Goal: Task Accomplishment & Management: Use online tool/utility

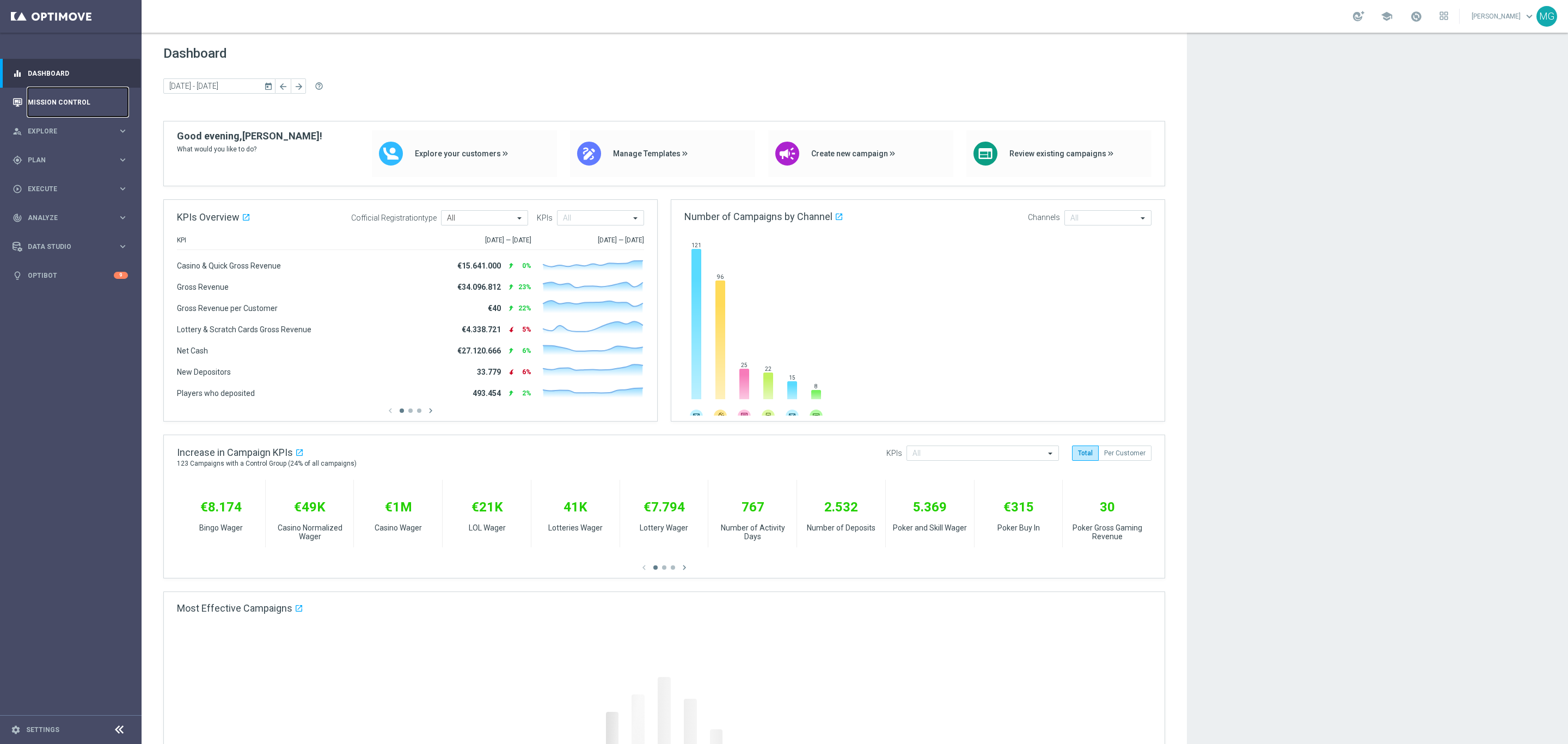
click at [67, 98] on link "Mission Control" at bounding box center [78, 102] width 100 height 29
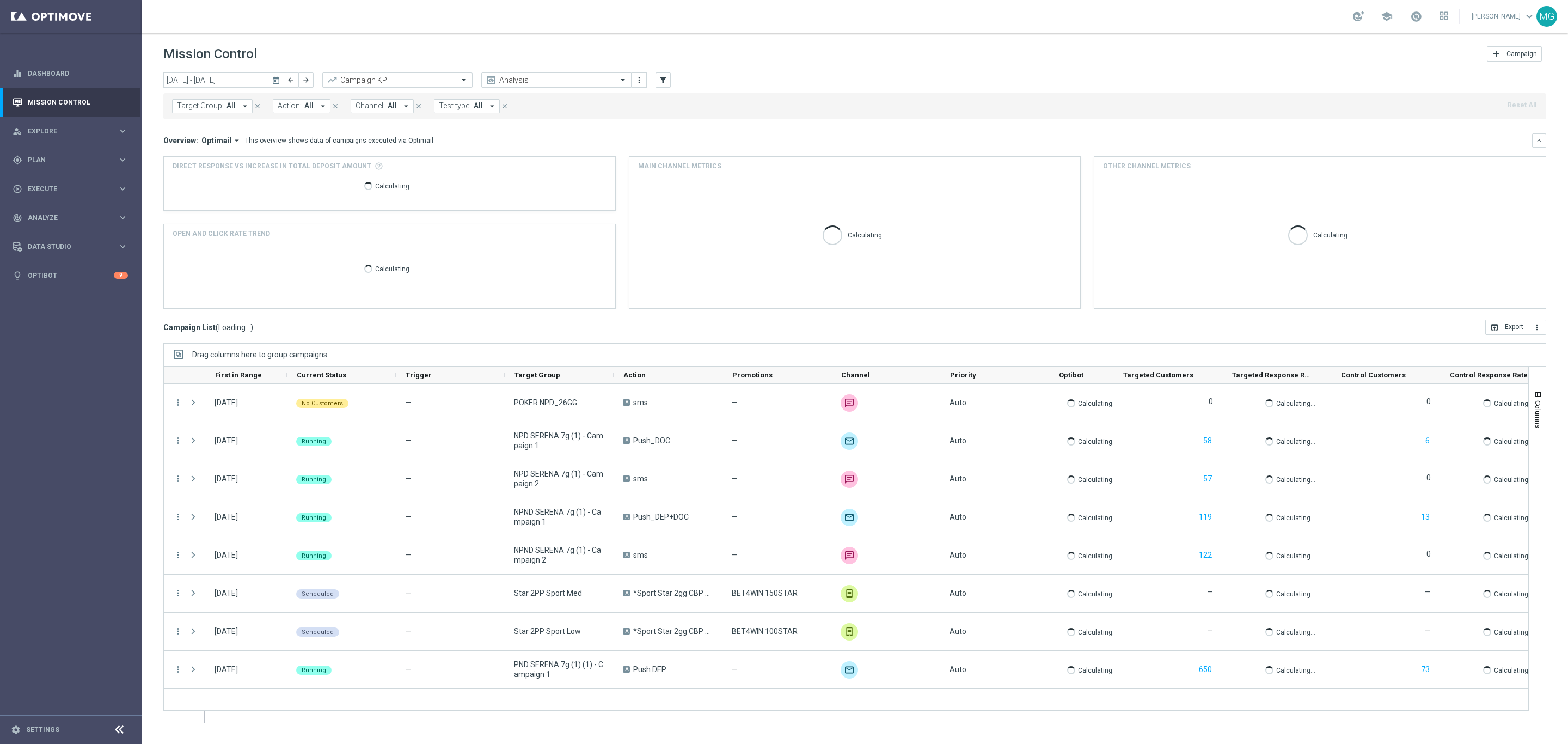
click at [277, 79] on icon "today" at bounding box center [277, 81] width 10 height 10
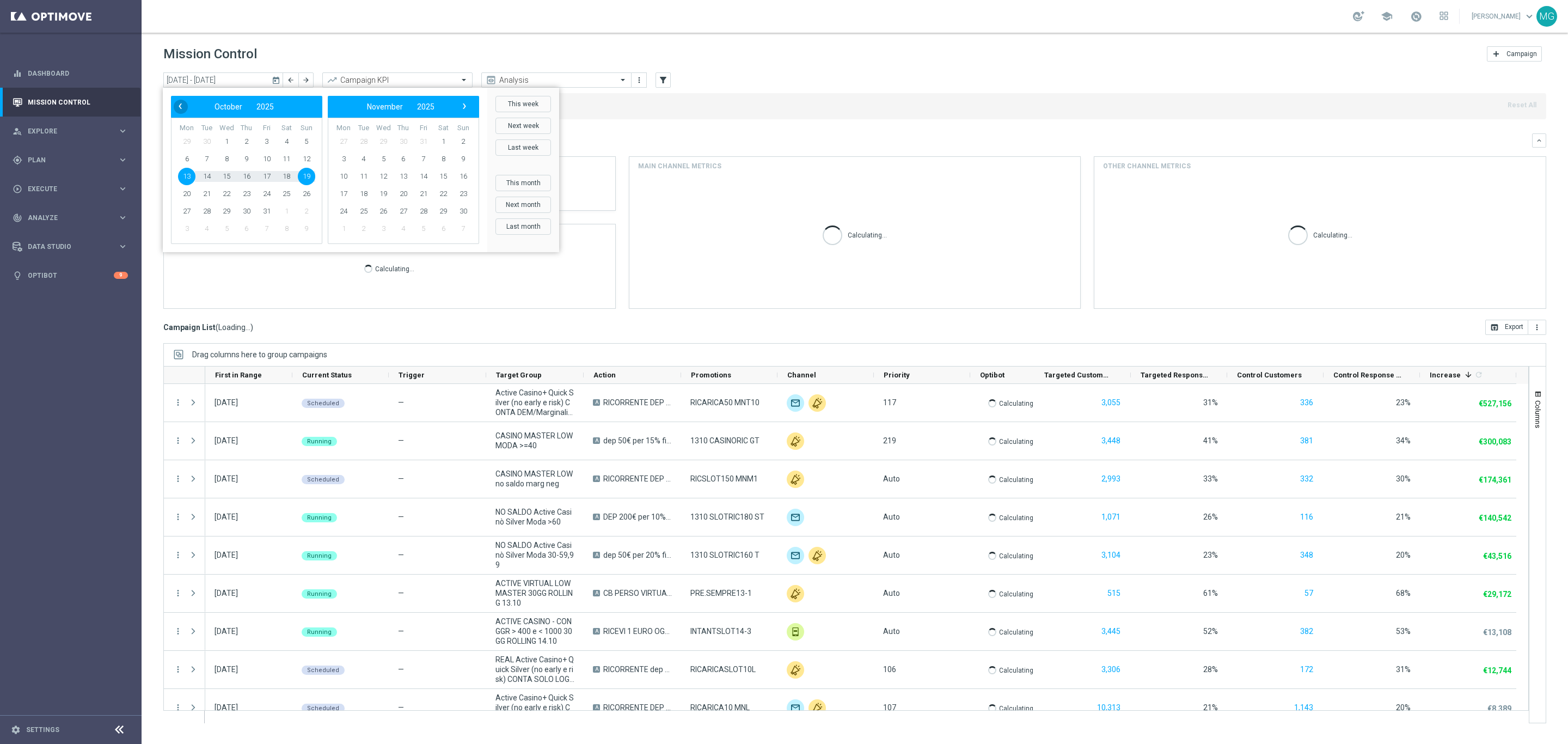
click at [175, 104] on span "‹" at bounding box center [180, 106] width 14 height 14
click at [175, 104] on span "‹" at bounding box center [180, 106] width 14 height 14
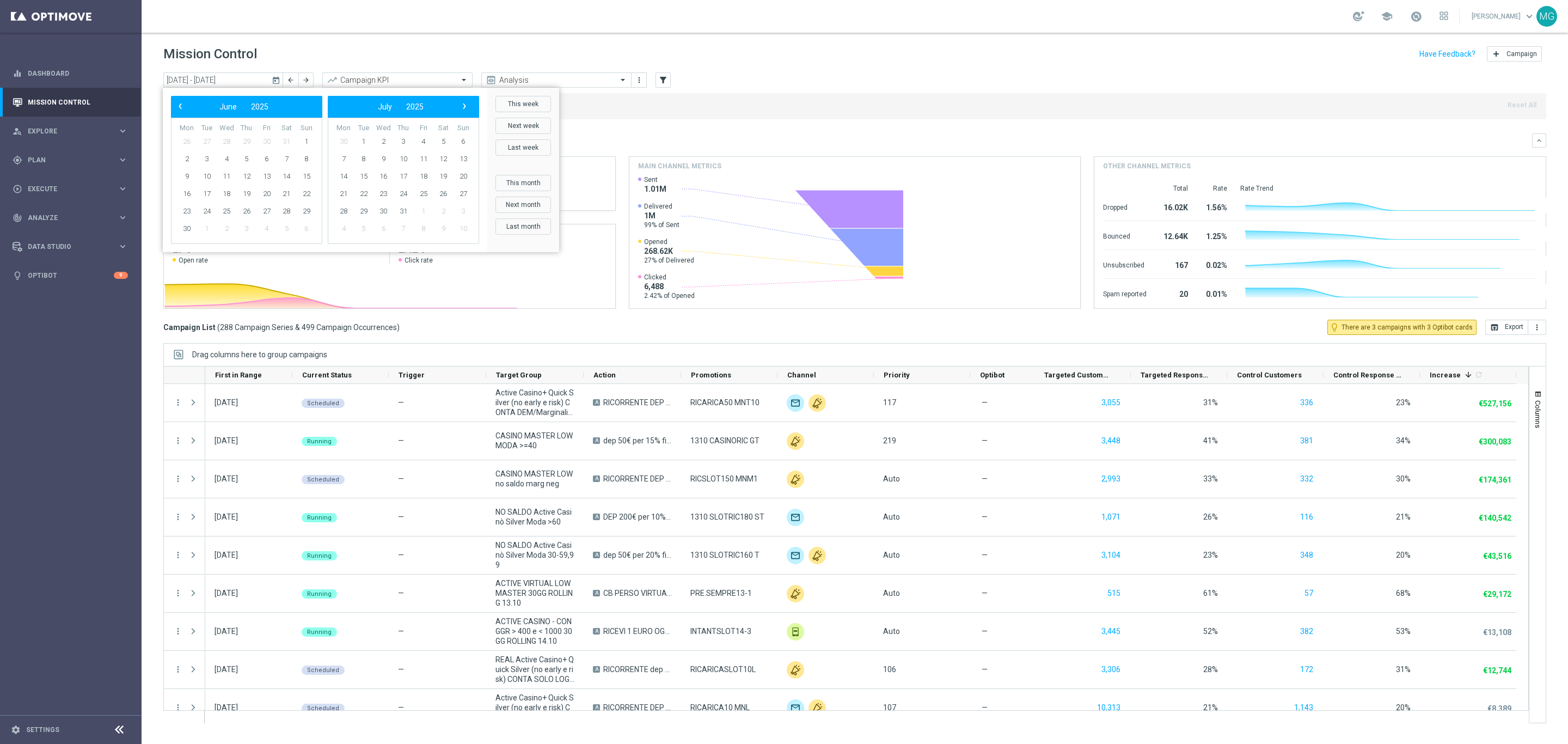
click at [175, 104] on span "‹" at bounding box center [180, 106] width 14 height 14
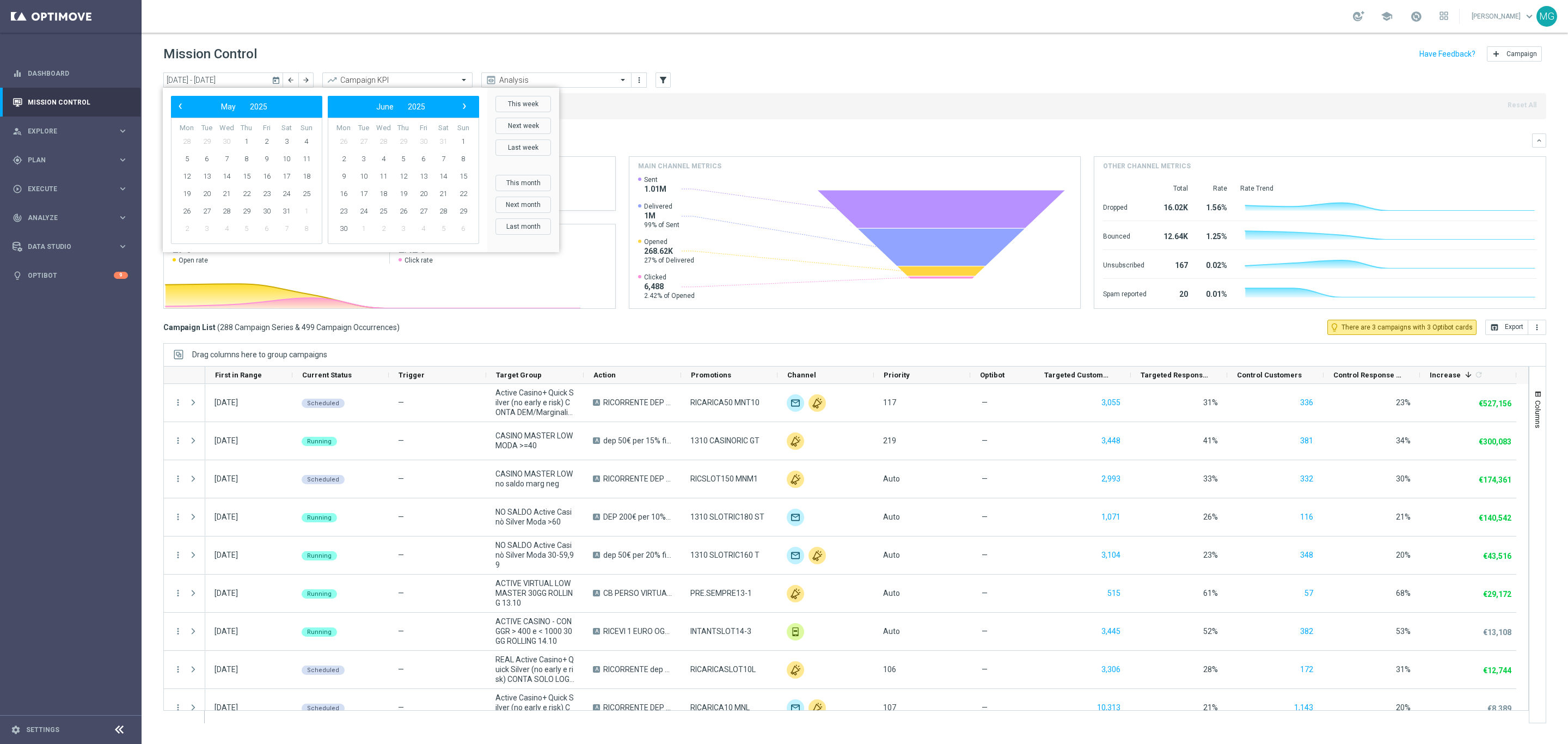
click at [175, 104] on span "‹" at bounding box center [180, 106] width 14 height 14
click at [223, 145] on span "1" at bounding box center [226, 142] width 17 height 17
click at [467, 106] on span "›" at bounding box center [464, 106] width 14 height 14
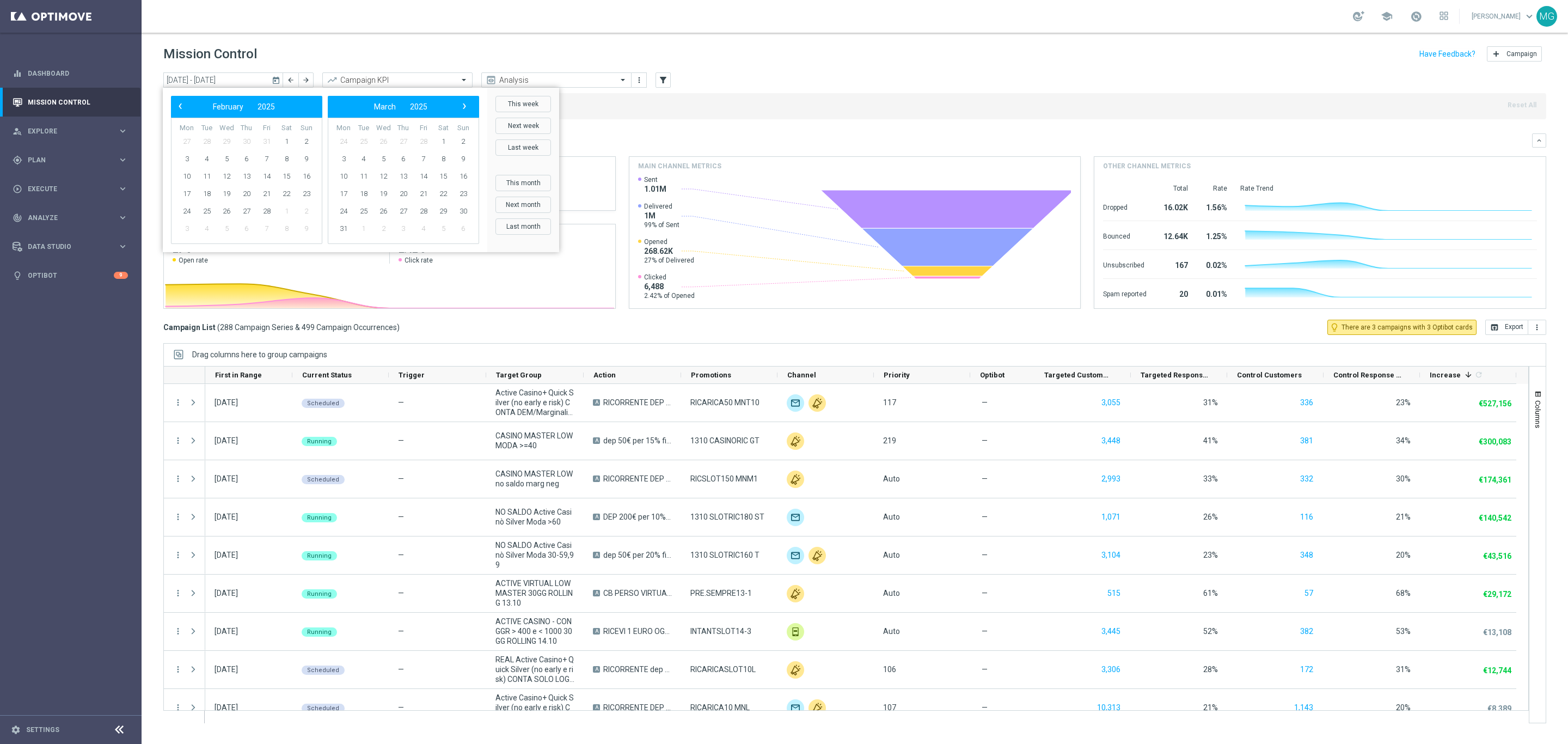
click at [467, 106] on span "›" at bounding box center [464, 106] width 14 height 14
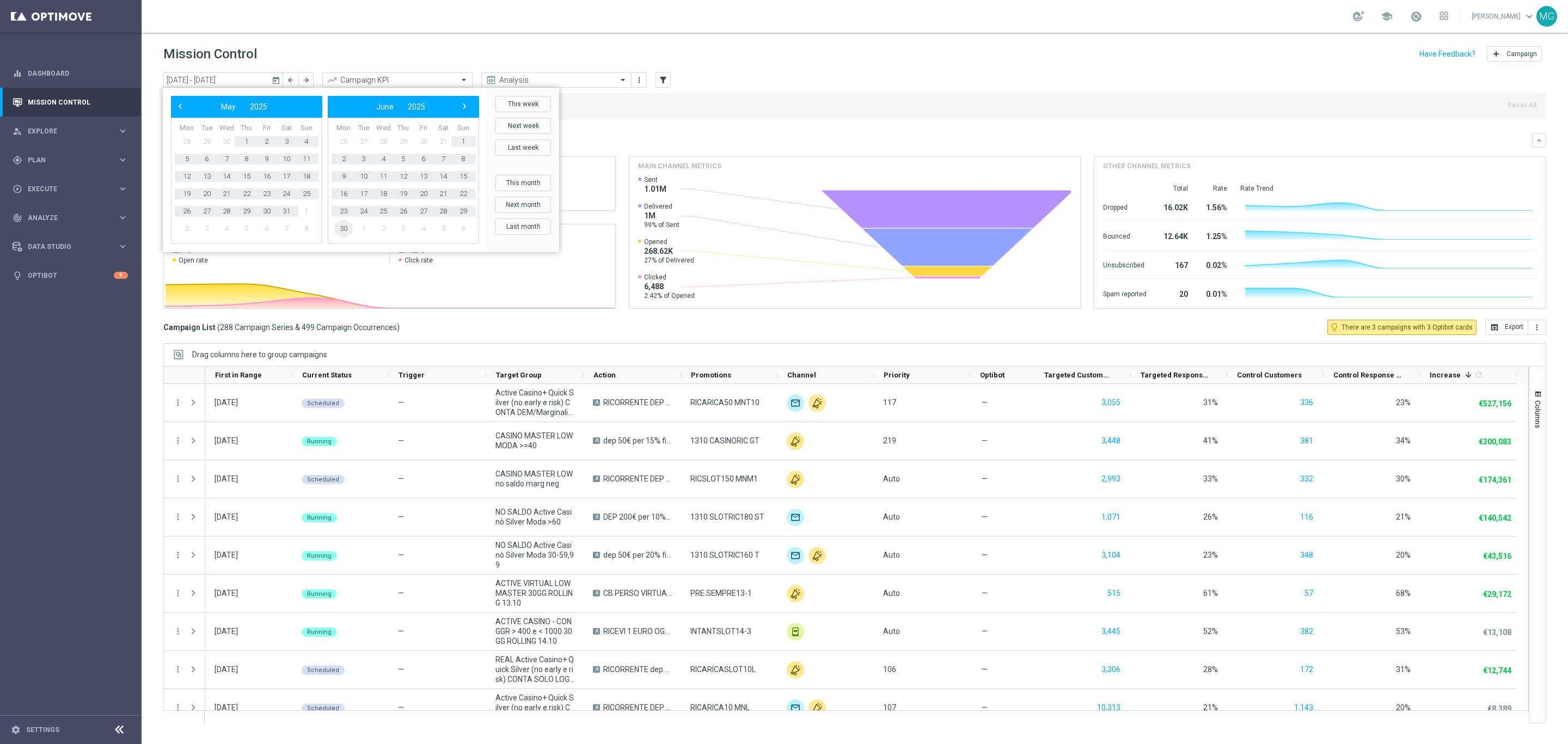
click at [341, 229] on span "30" at bounding box center [343, 229] width 17 height 17
type input "01 Jan 2025 - 30 Jun 2025"
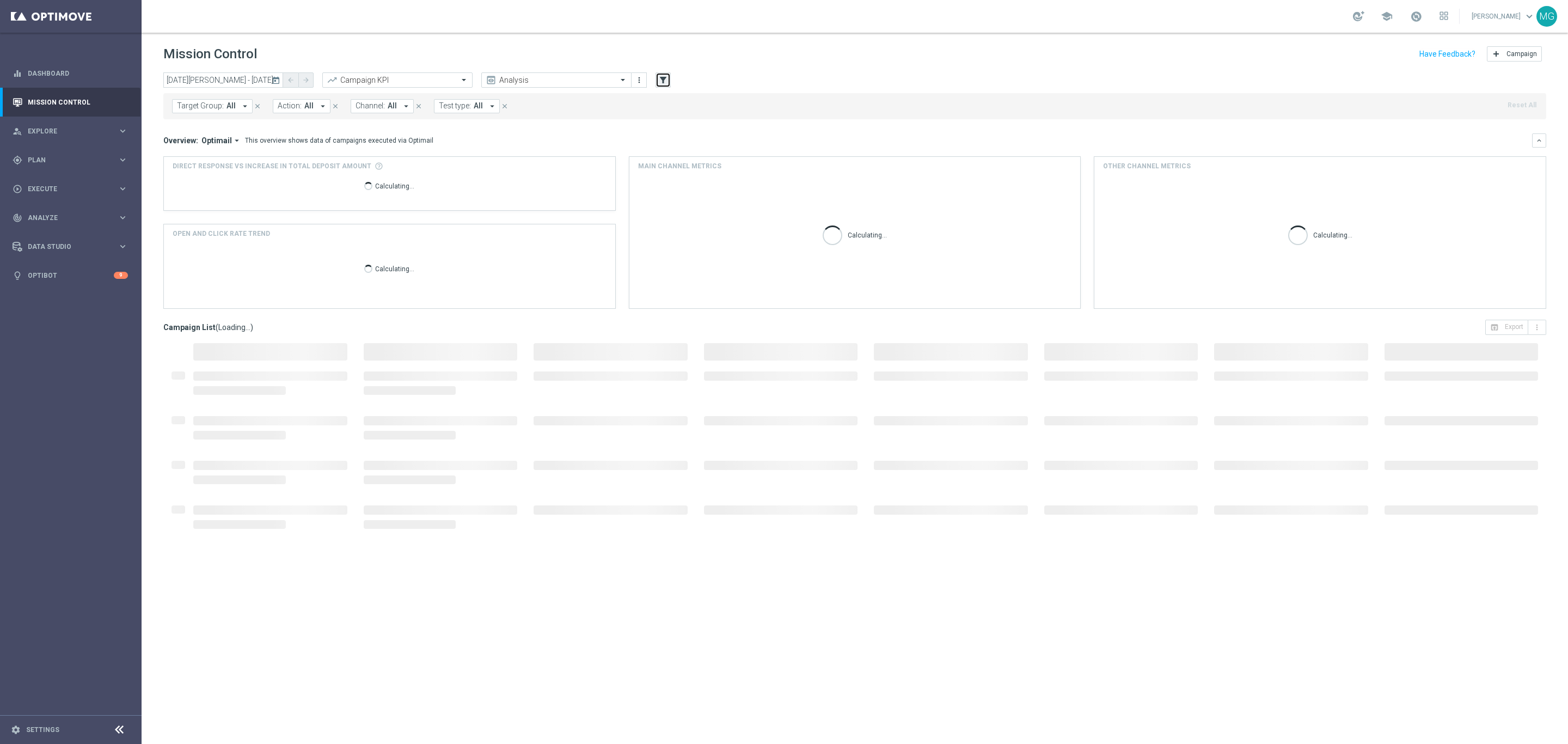
click at [664, 82] on icon "filter_alt" at bounding box center [663, 81] width 10 height 10
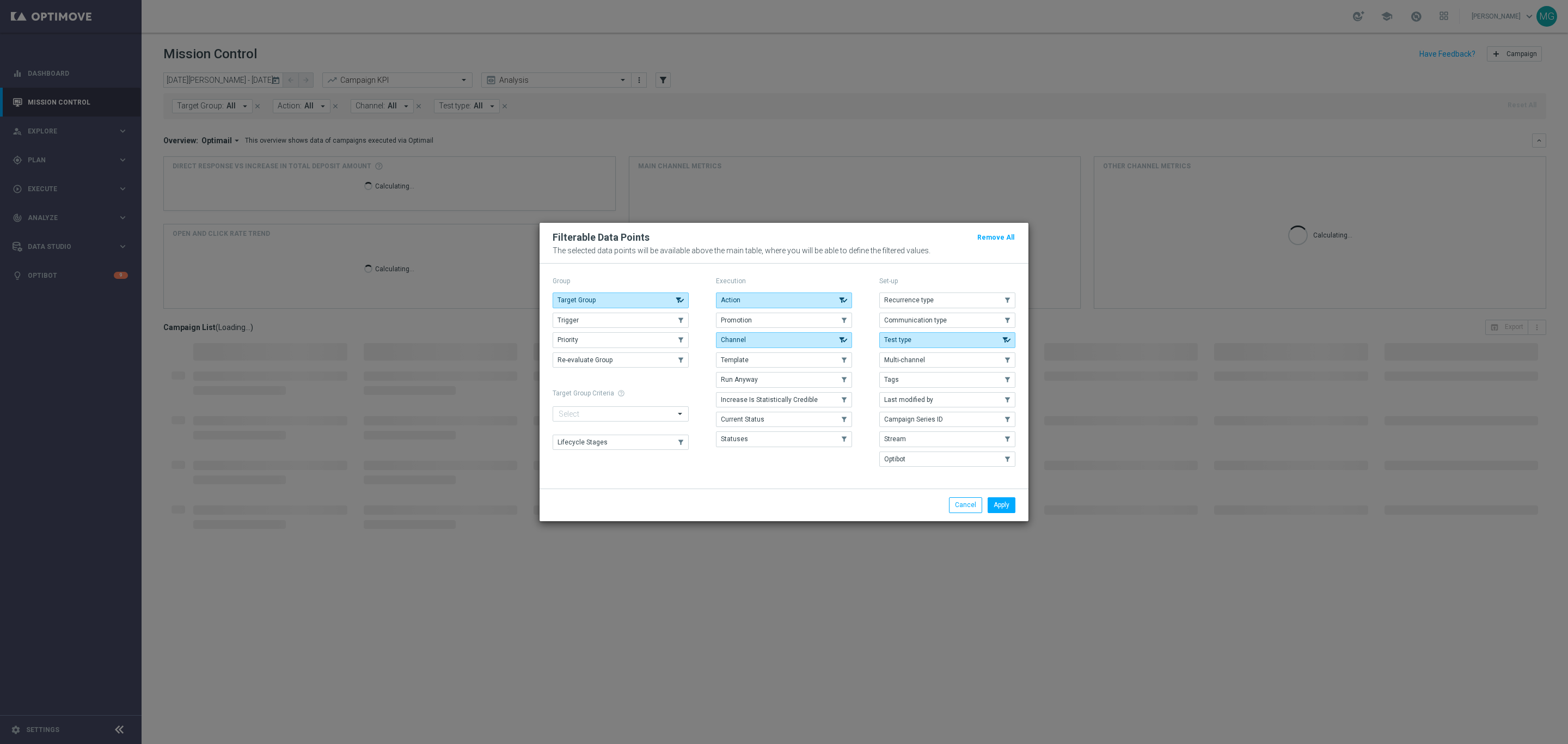
click at [858, 133] on modal-container "Filterable Data Points Remove All The selected data points will be available ab…" at bounding box center [784, 372] width 1568 height 744
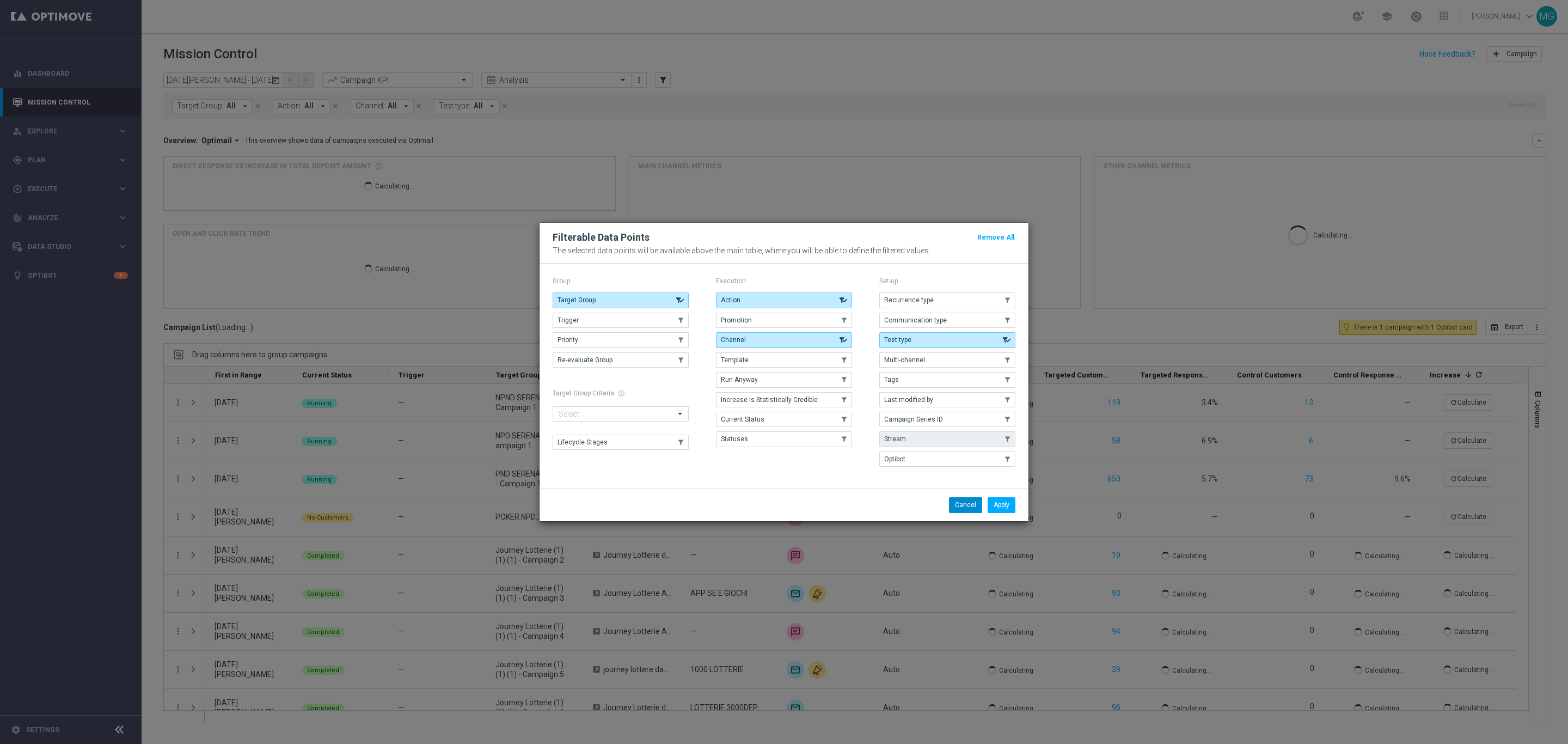
click at [956, 500] on button "Cancel" at bounding box center [966, 505] width 33 height 15
click at [964, 509] on button "Cancel" at bounding box center [966, 505] width 33 height 15
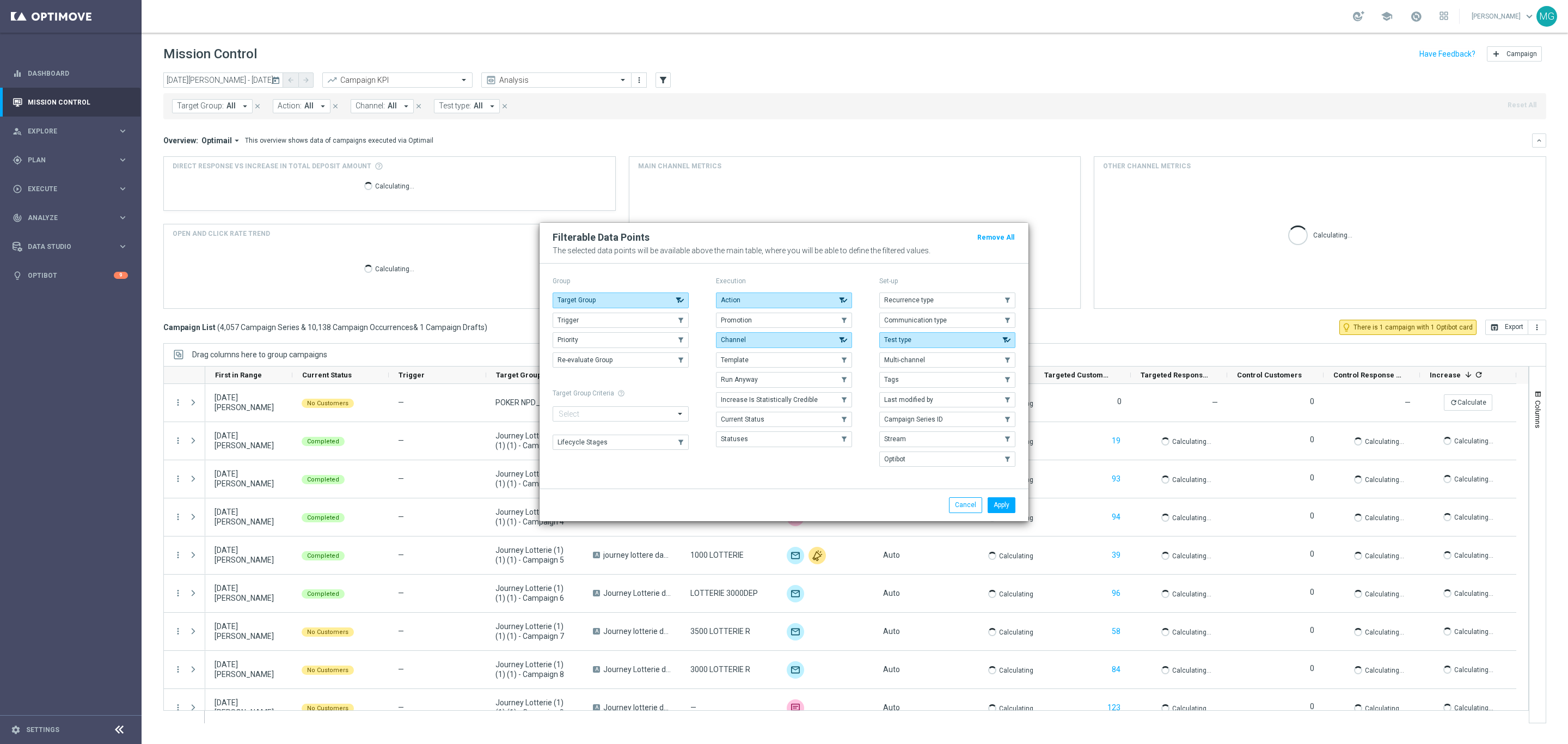
click at [974, 185] on div "Calculating..." at bounding box center [855, 242] width 451 height 133
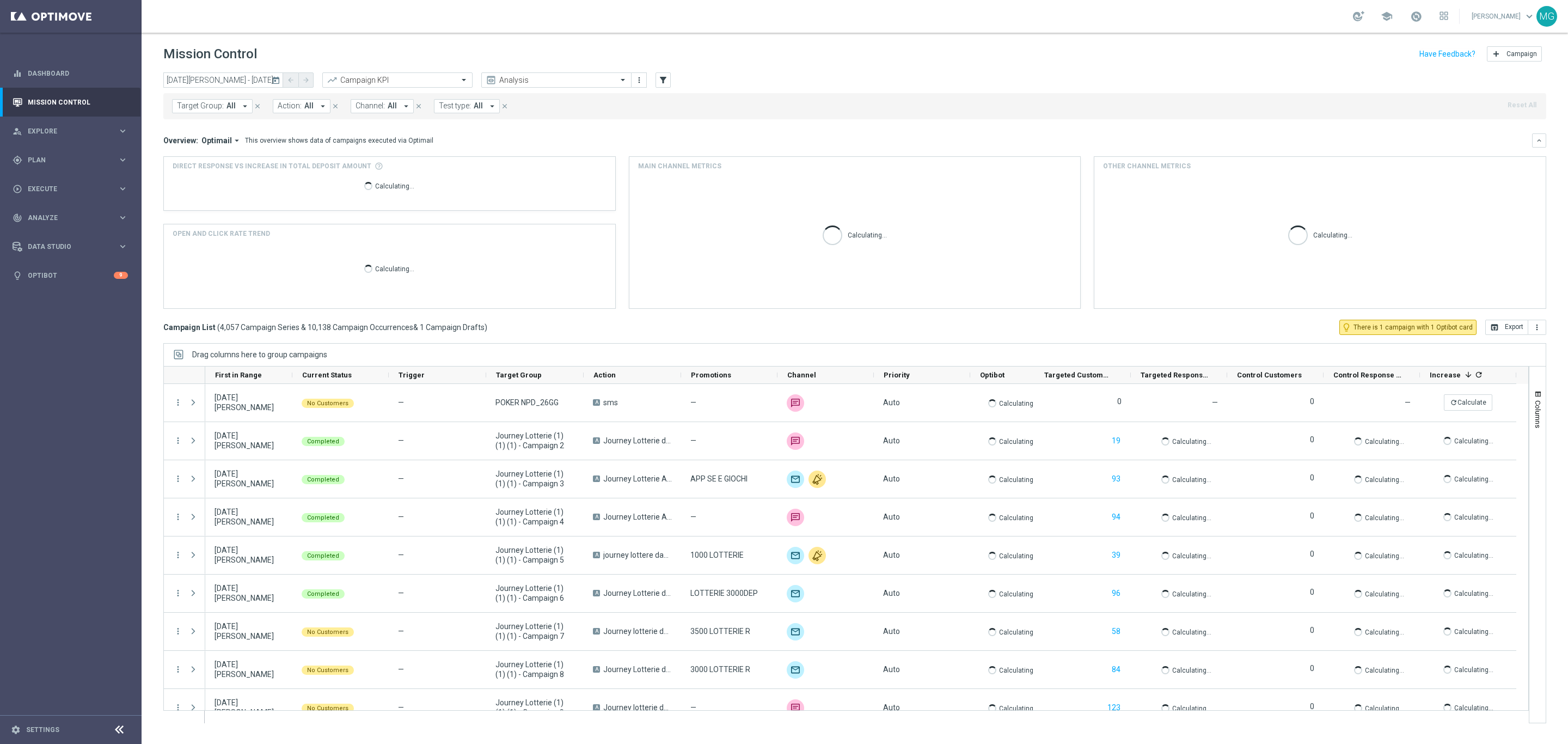
click at [954, 131] on mini-dashboard "Overview: Optimail arrow_drop_down This overview shows data of campaigns execut…" at bounding box center [854, 219] width 1383 height 201
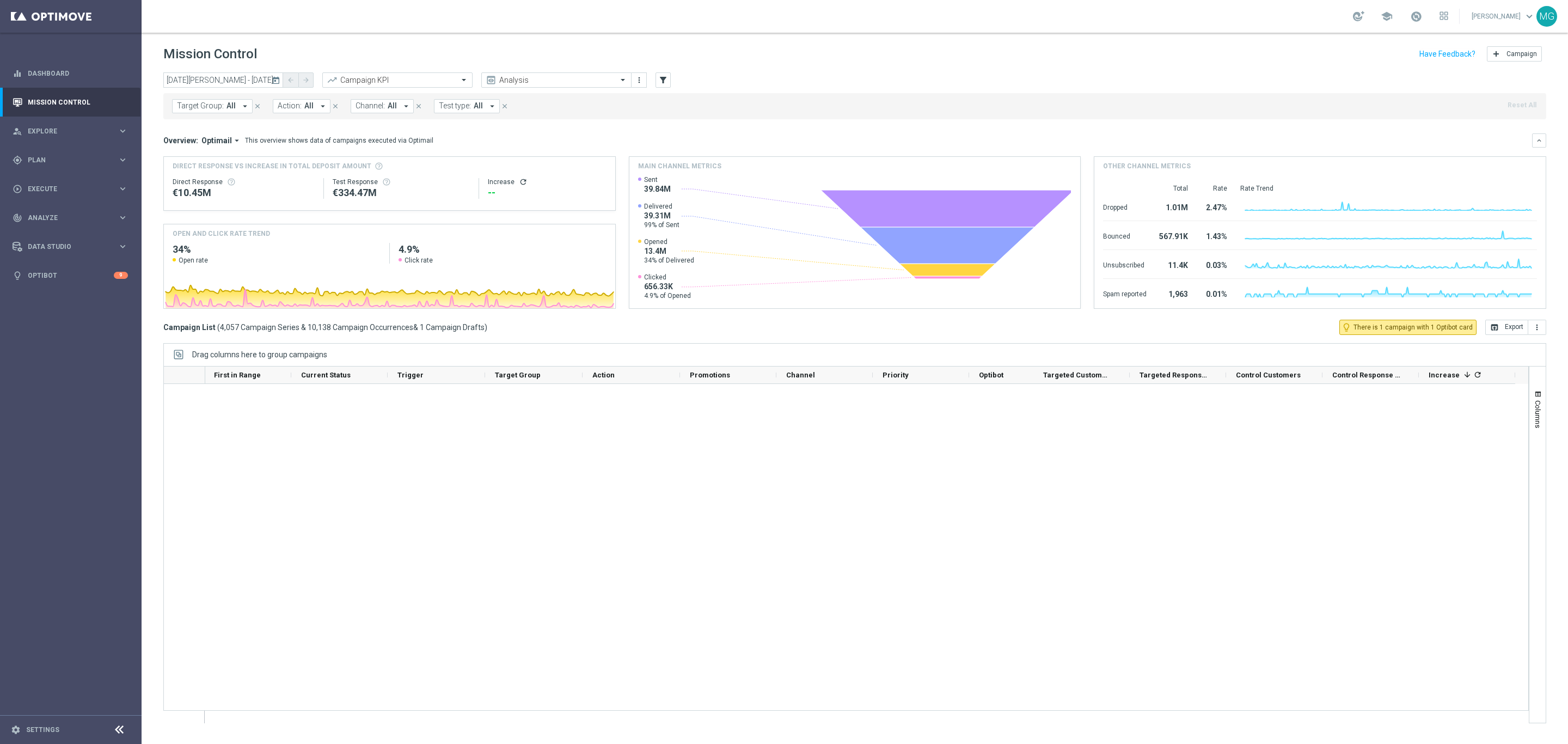
scroll to position [3359, 0]
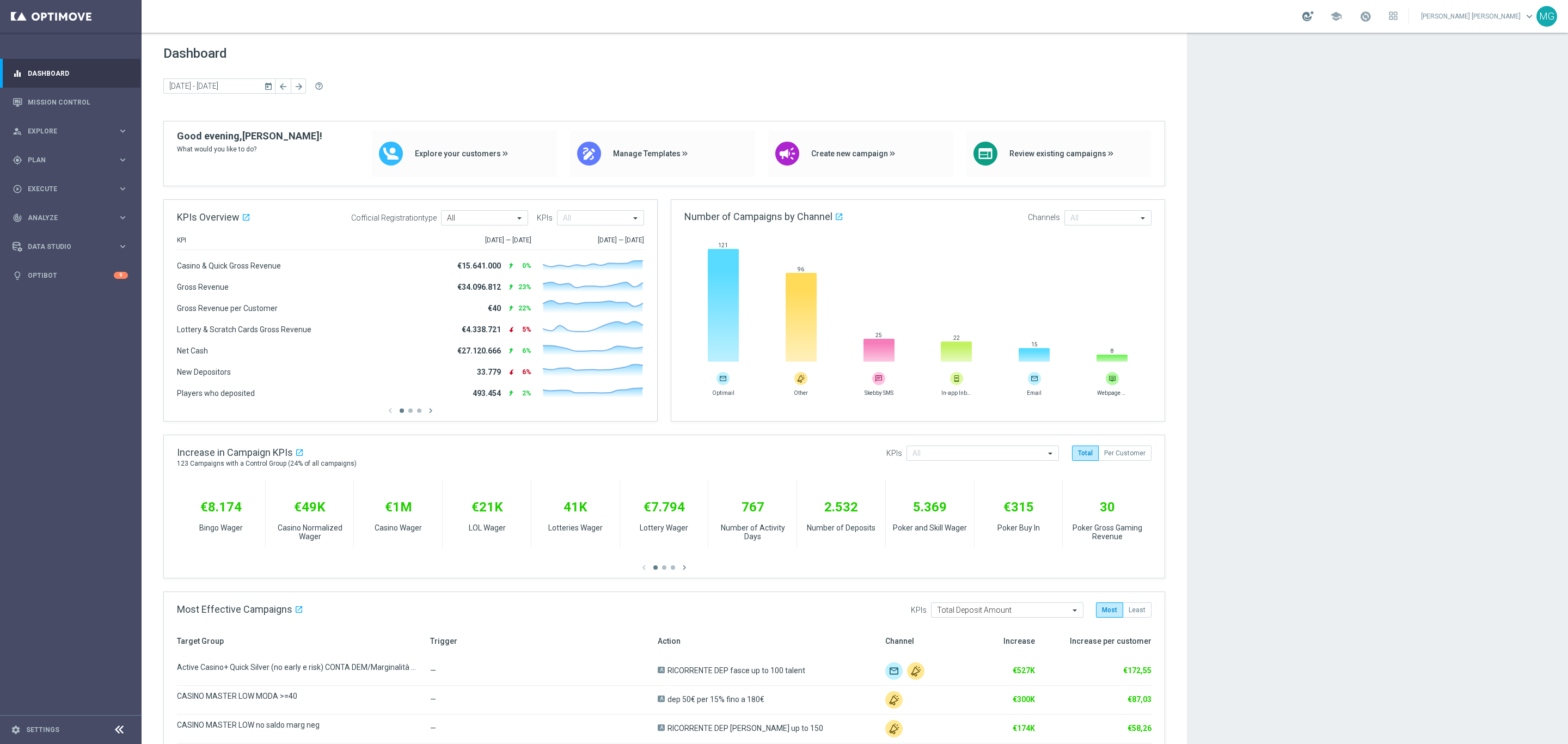
click at [1314, 15] on div at bounding box center [1308, 16] width 11 height 10
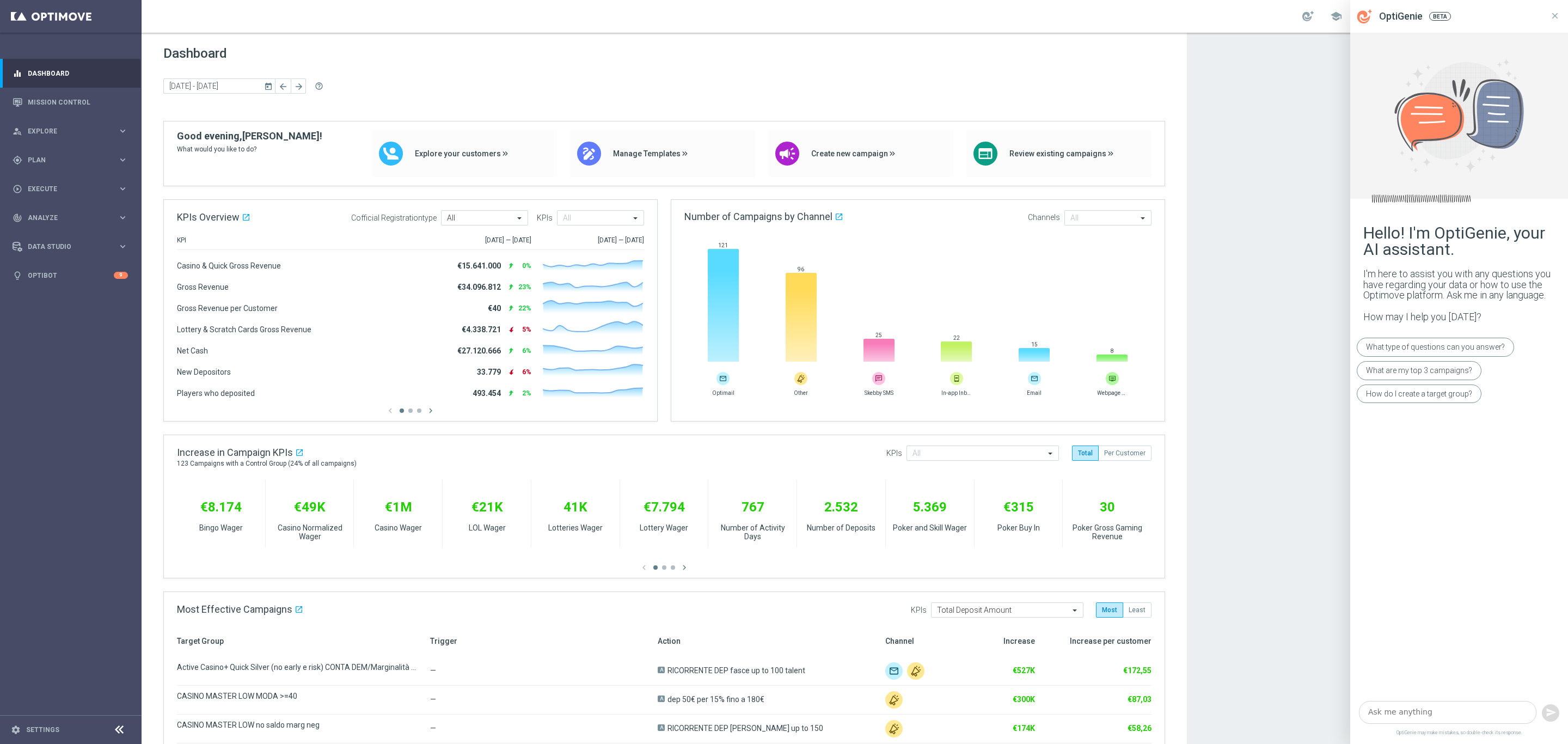
click at [1390, 708] on textarea at bounding box center [1447, 712] width 177 height 23
type textarea "stream"
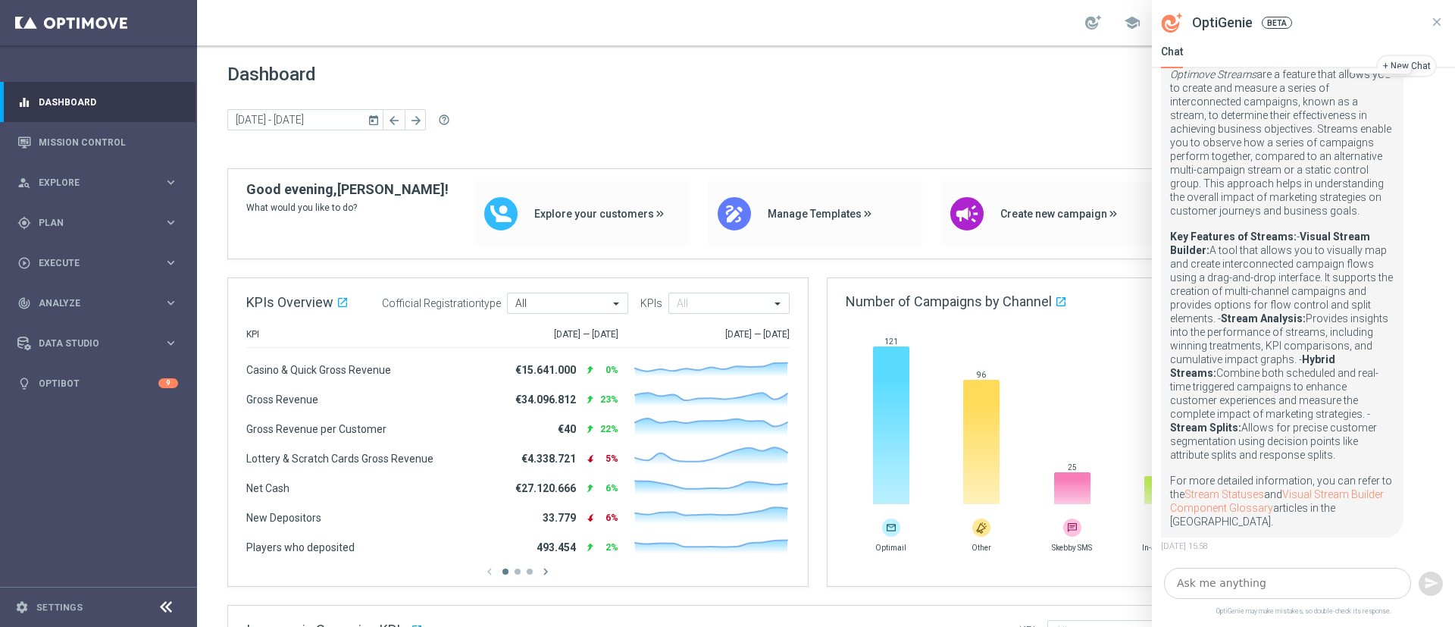
scroll to position [176, 0]
click at [1331, 492] on link "Visual Stream Builder Component Glossary" at bounding box center [1277, 501] width 214 height 26
click at [87, 382] on link "Optibot" at bounding box center [99, 383] width 120 height 40
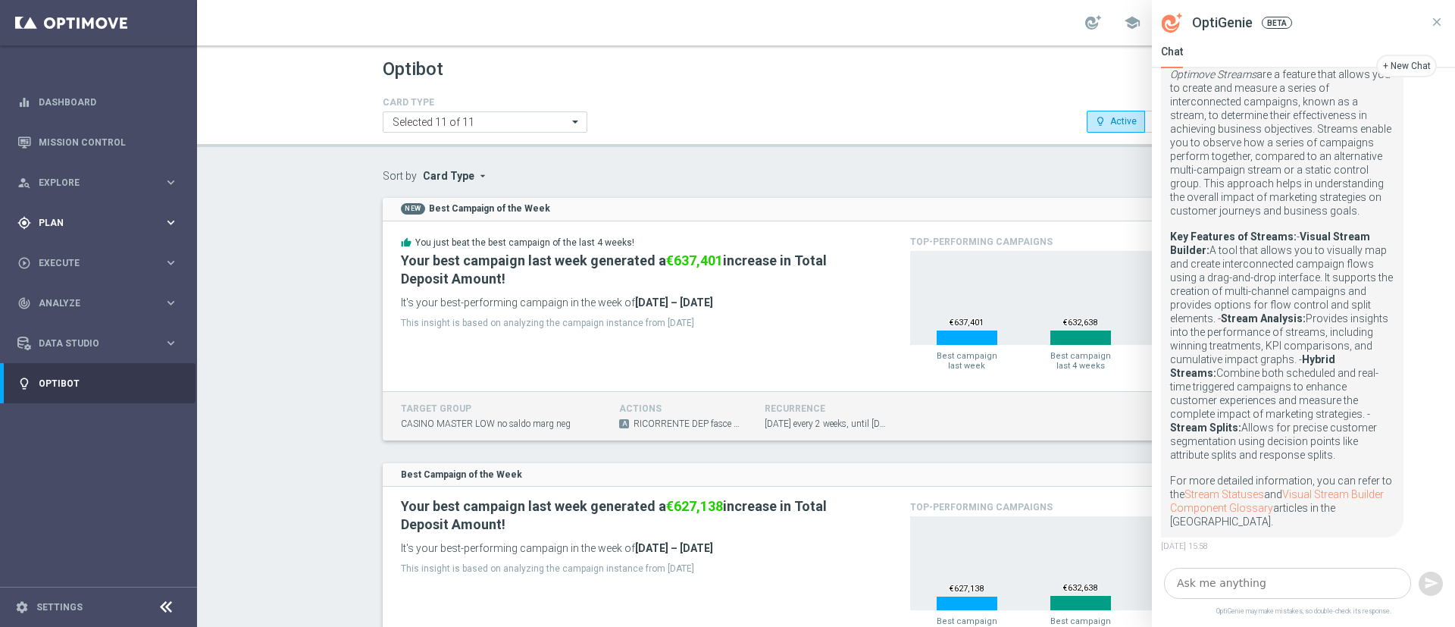
click at [70, 228] on div "gps_fixed Plan" at bounding box center [90, 223] width 146 height 14
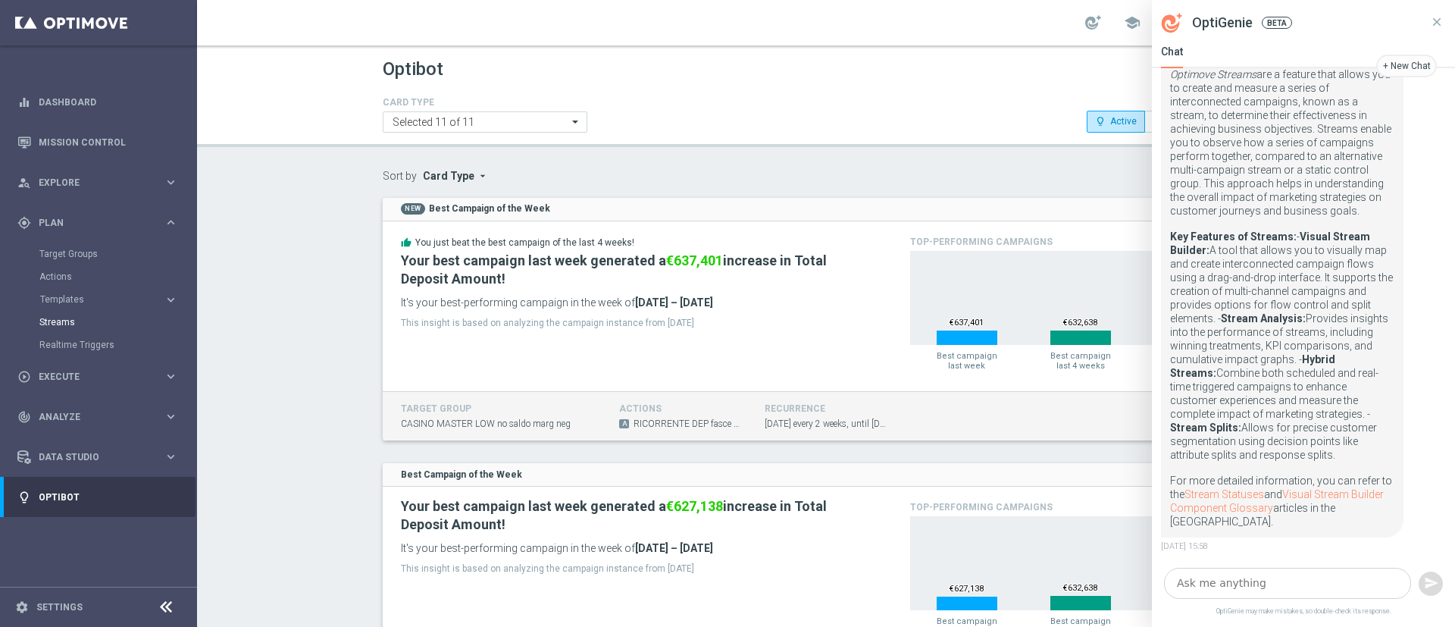
click at [66, 324] on link "Streams" at bounding box center [98, 322] width 118 height 12
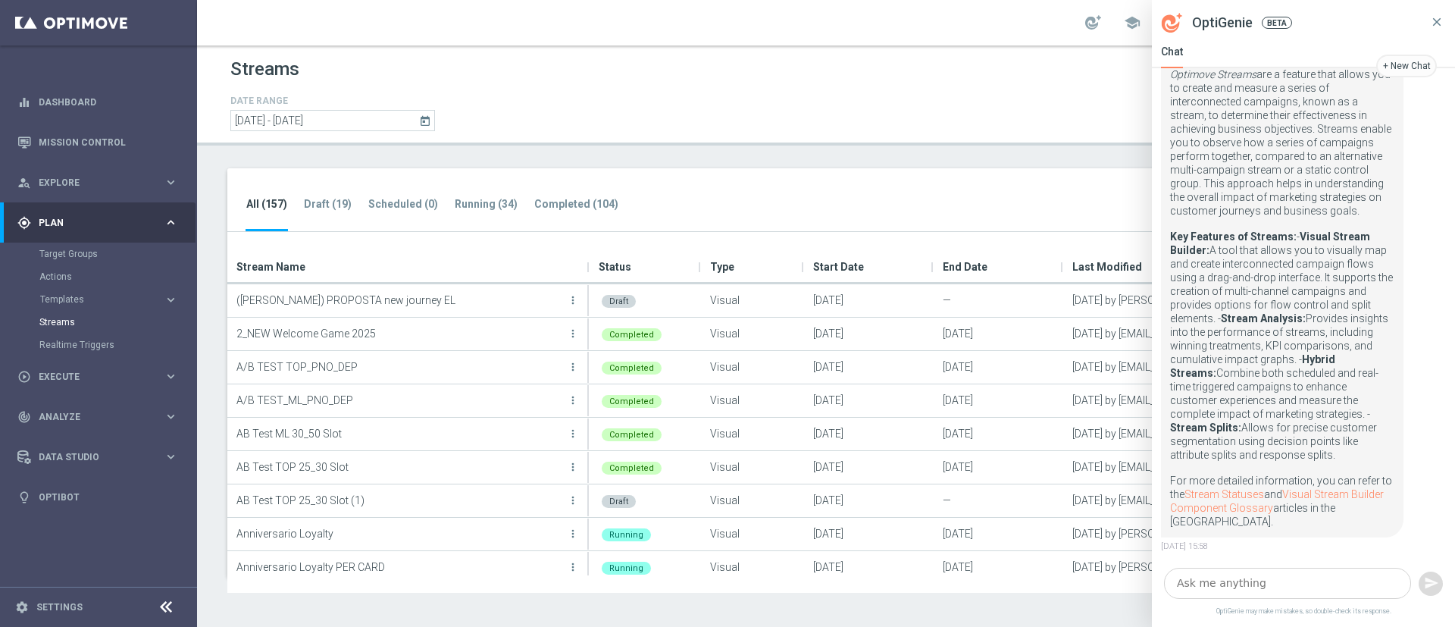
click at [1442, 23] on icon at bounding box center [1437, 22] width 14 height 14
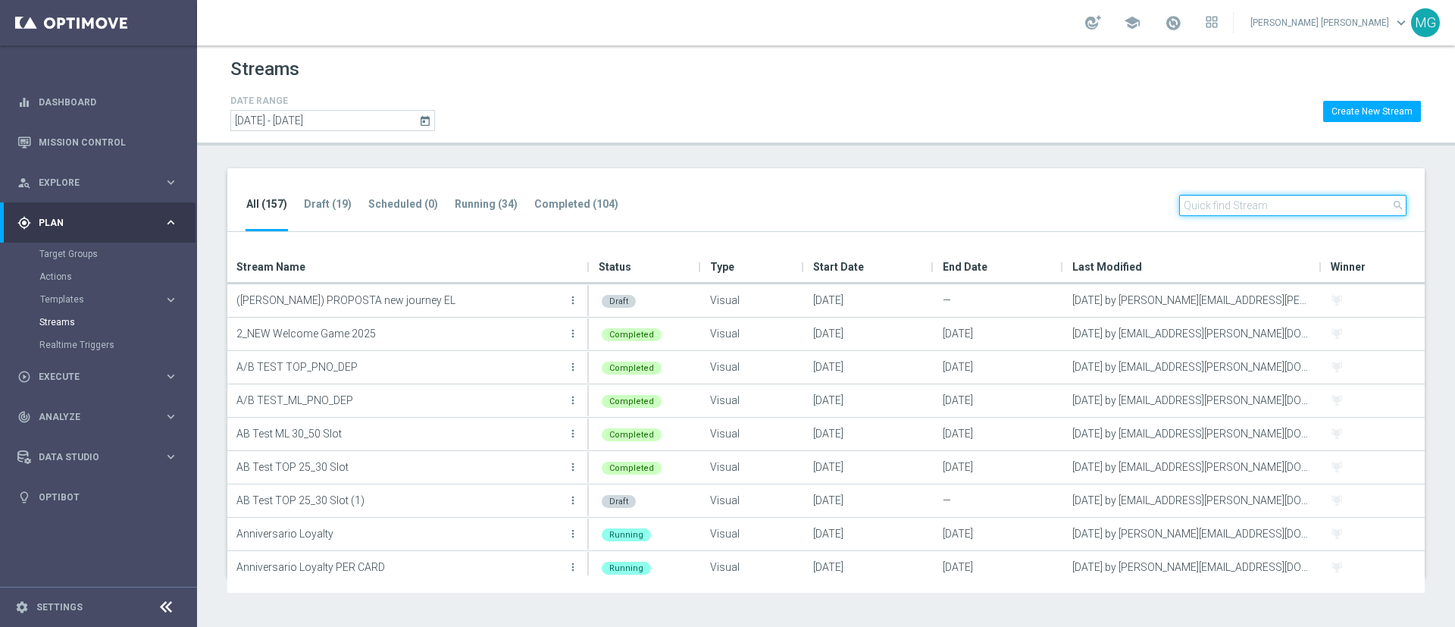
click at [1220, 209] on input "text" at bounding box center [1292, 205] width 227 height 21
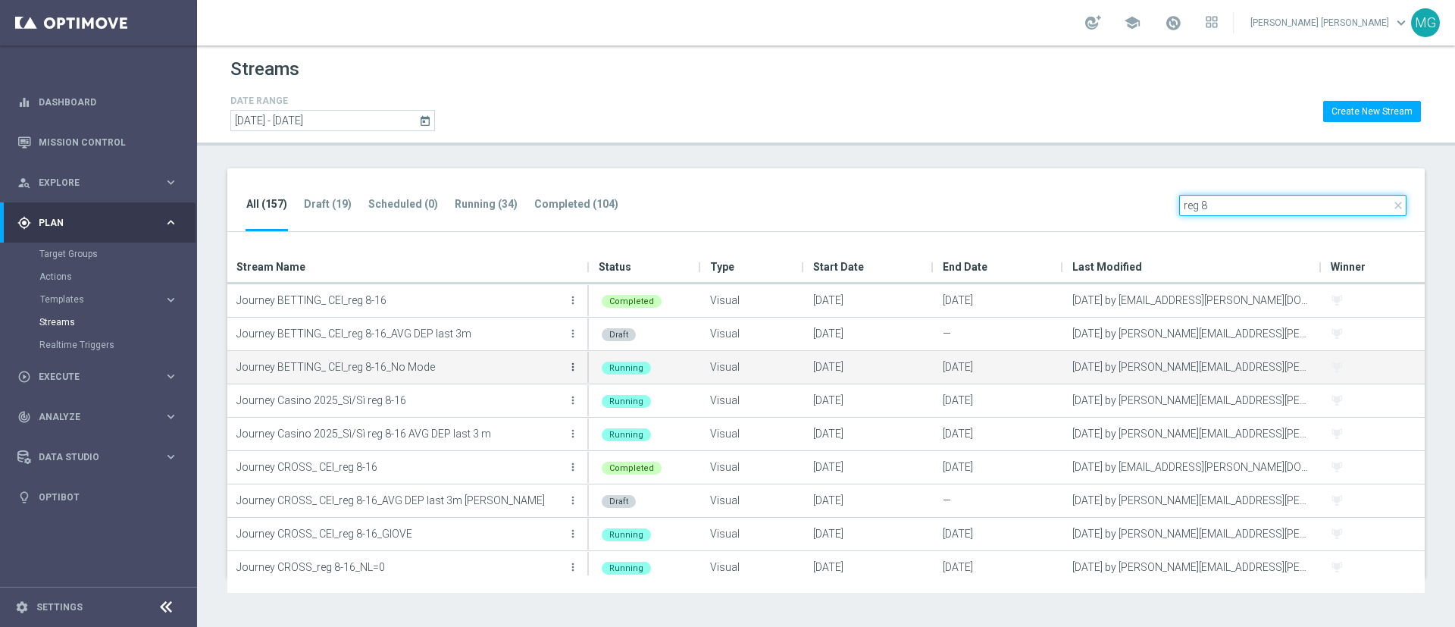
type input "reg 8"
click at [571, 364] on icon "more_vert" at bounding box center [573, 367] width 12 height 12
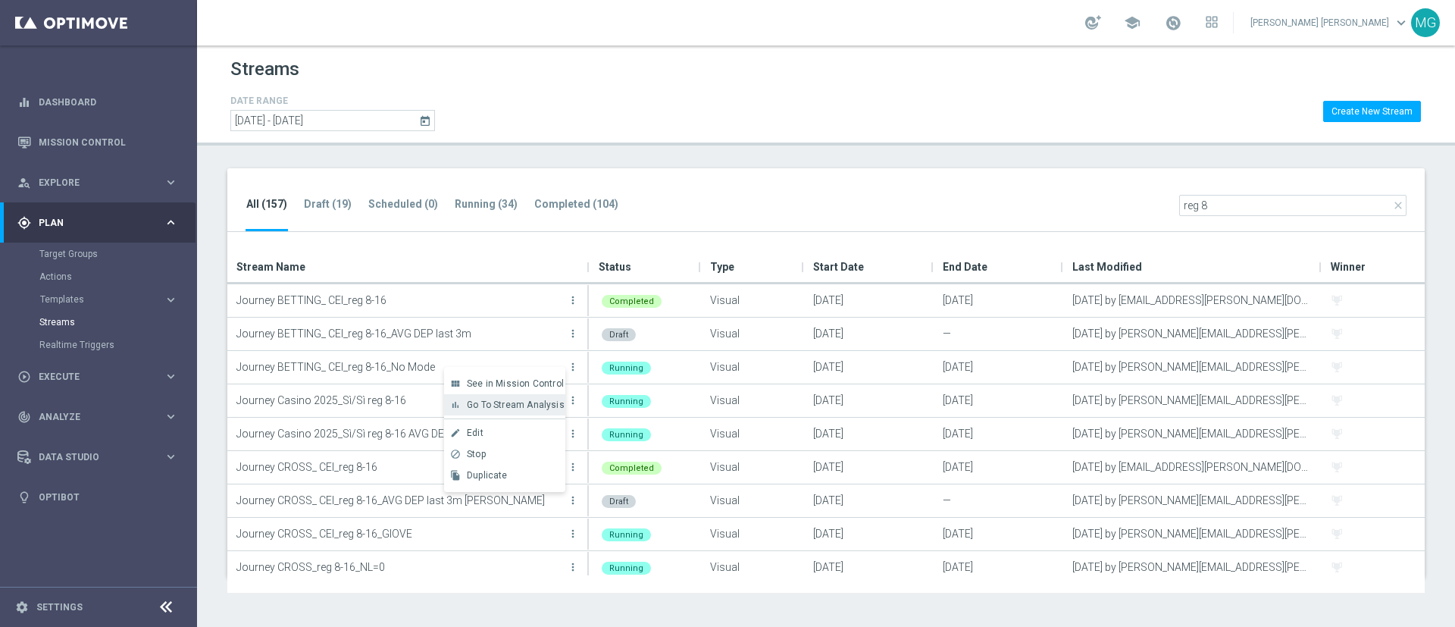
click at [527, 406] on span "Go To Stream Analysis" at bounding box center [516, 404] width 98 height 11
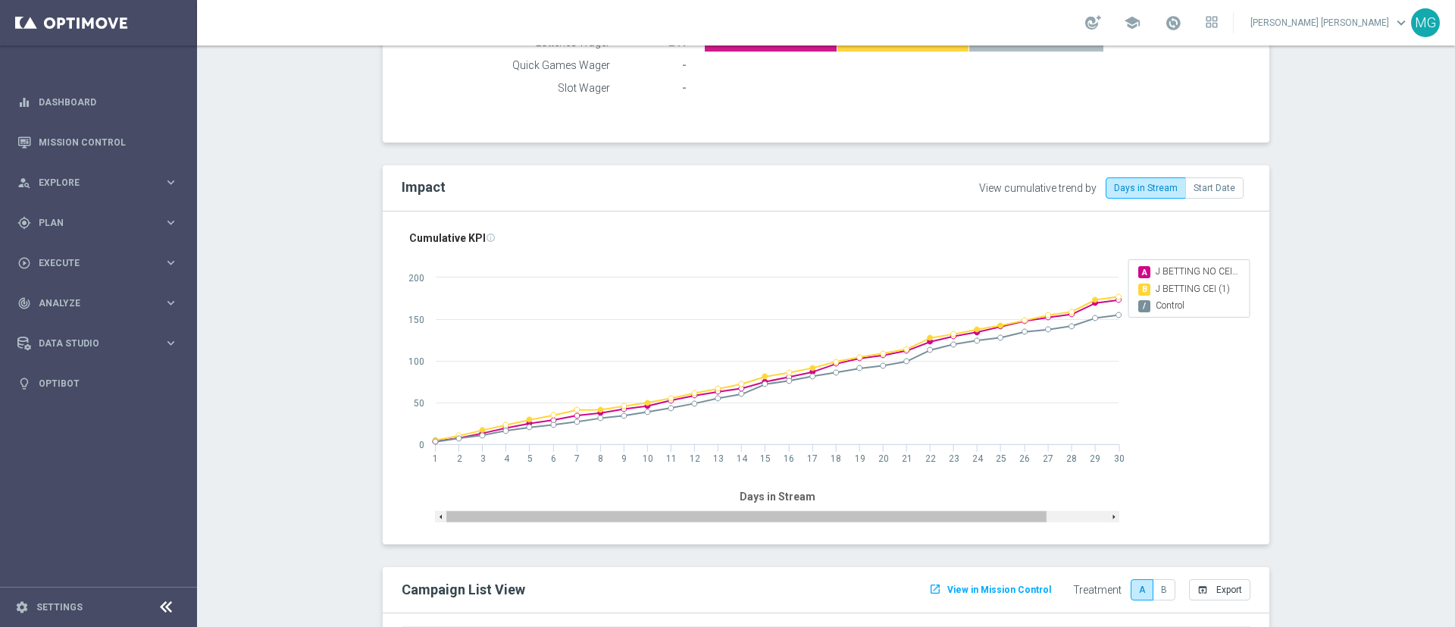
scroll to position [1202, 0]
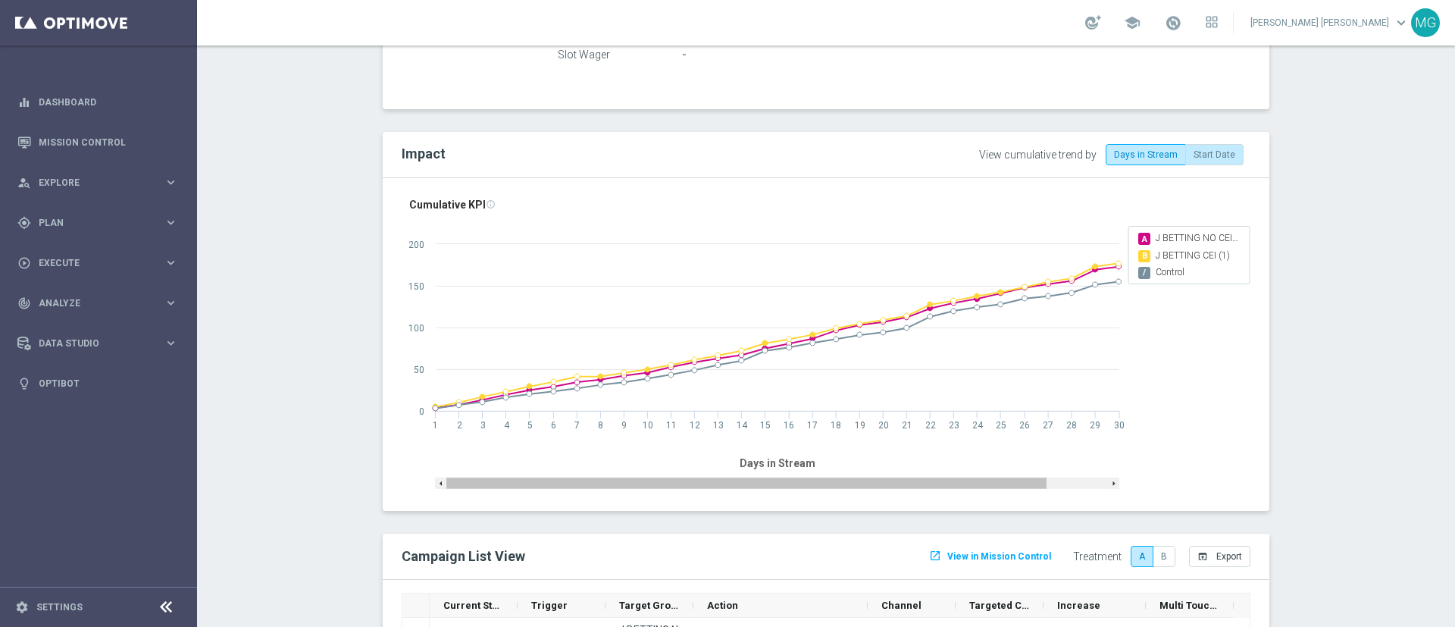
click at [1203, 158] on label "Start Date" at bounding box center [1214, 154] width 58 height 21
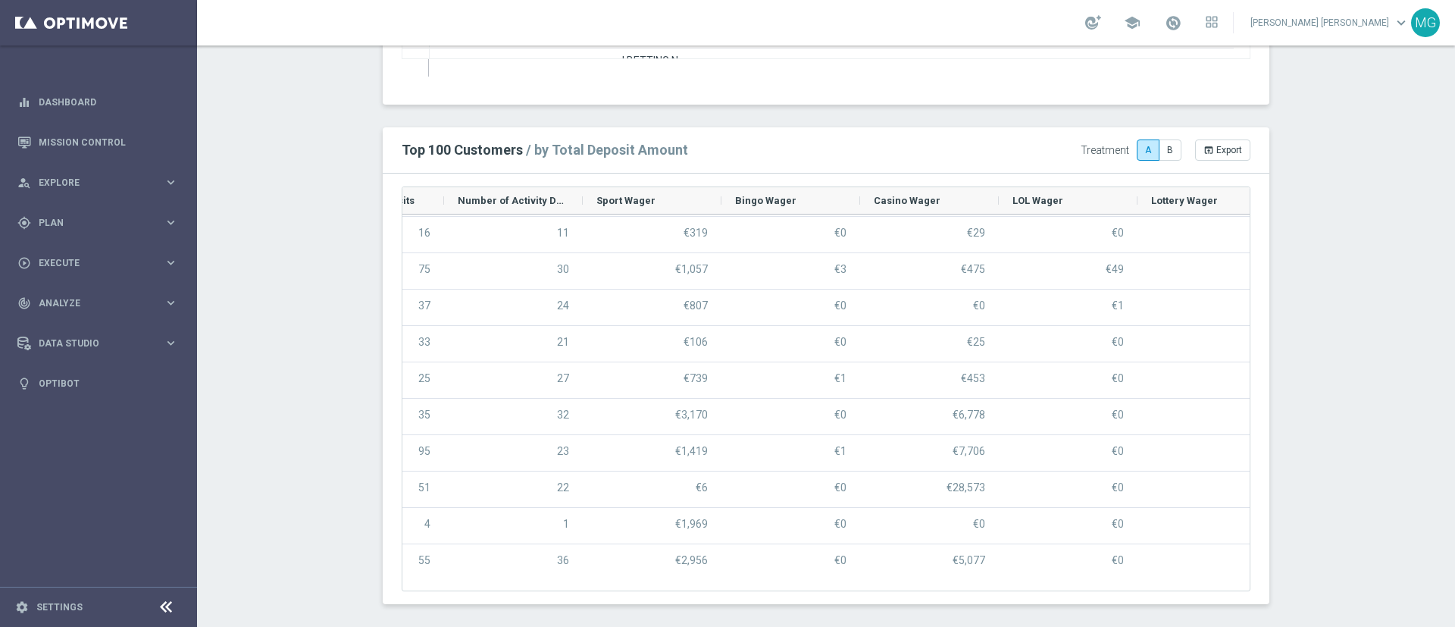
scroll to position [1948, 0]
click at [59, 225] on span "Plan" at bounding box center [101, 222] width 125 height 9
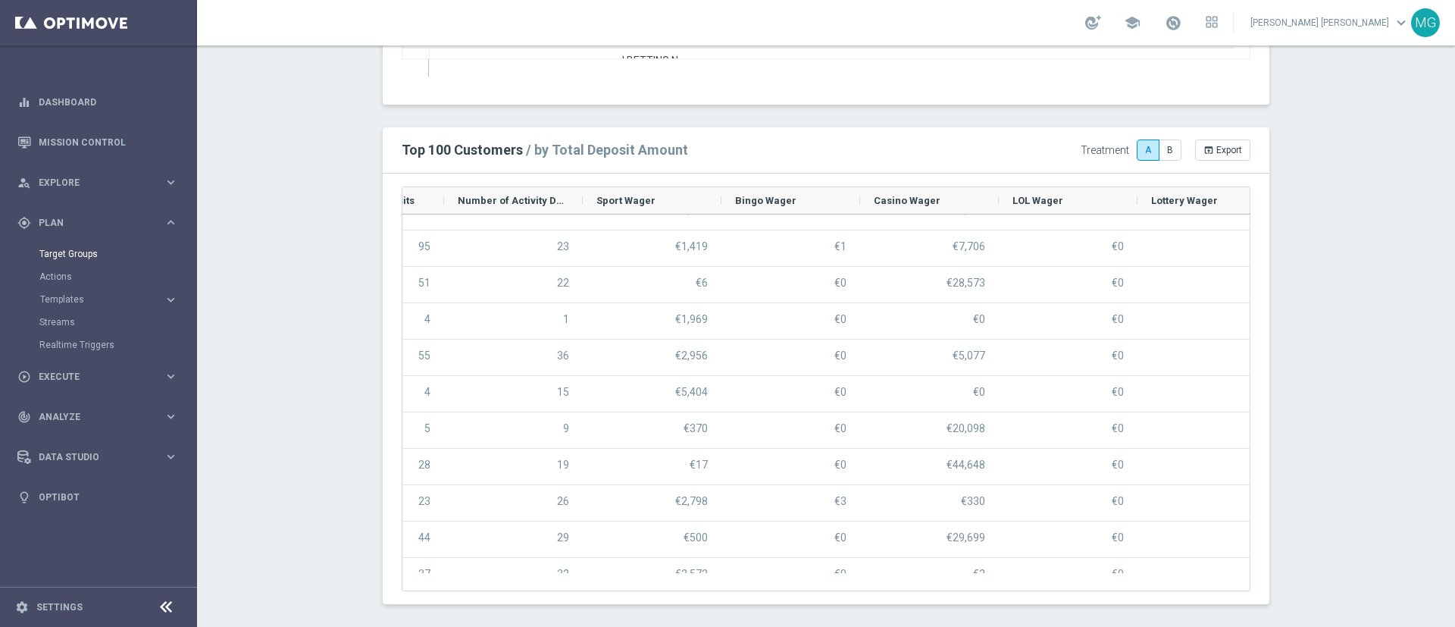
click at [61, 255] on link "Target Groups" at bounding box center [98, 254] width 118 height 12
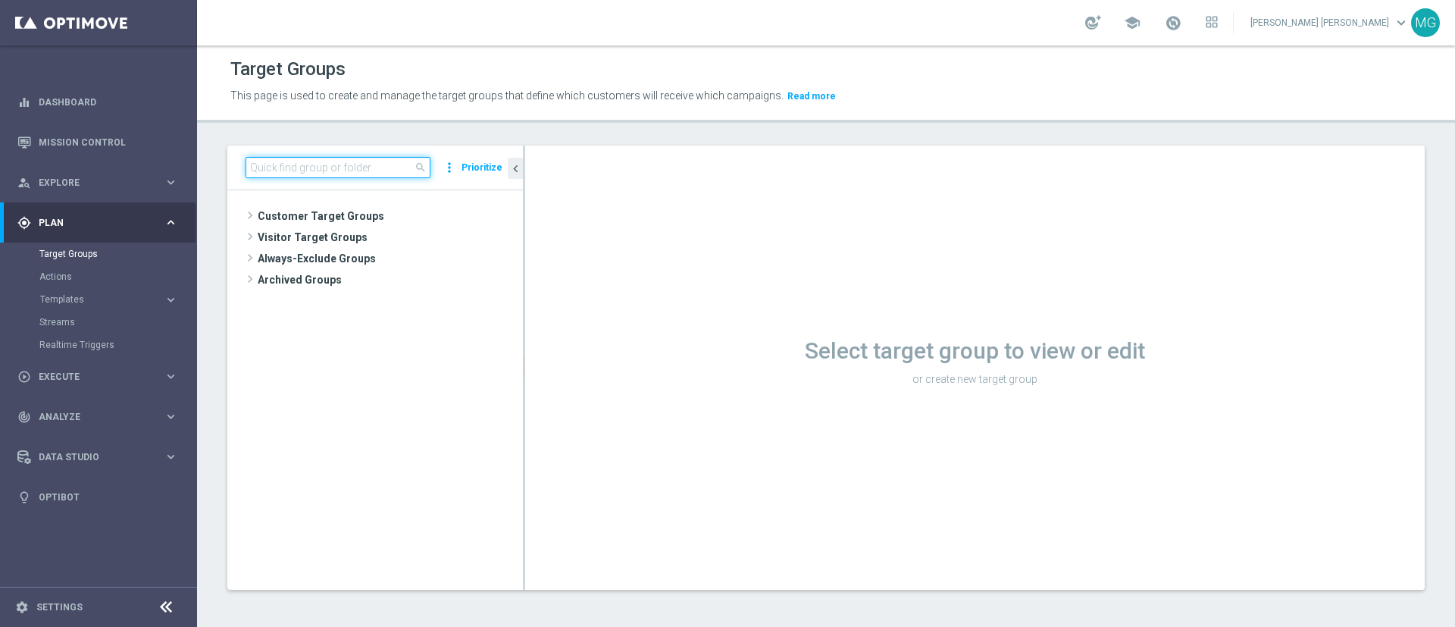
click at [272, 164] on input at bounding box center [337, 167] width 185 height 21
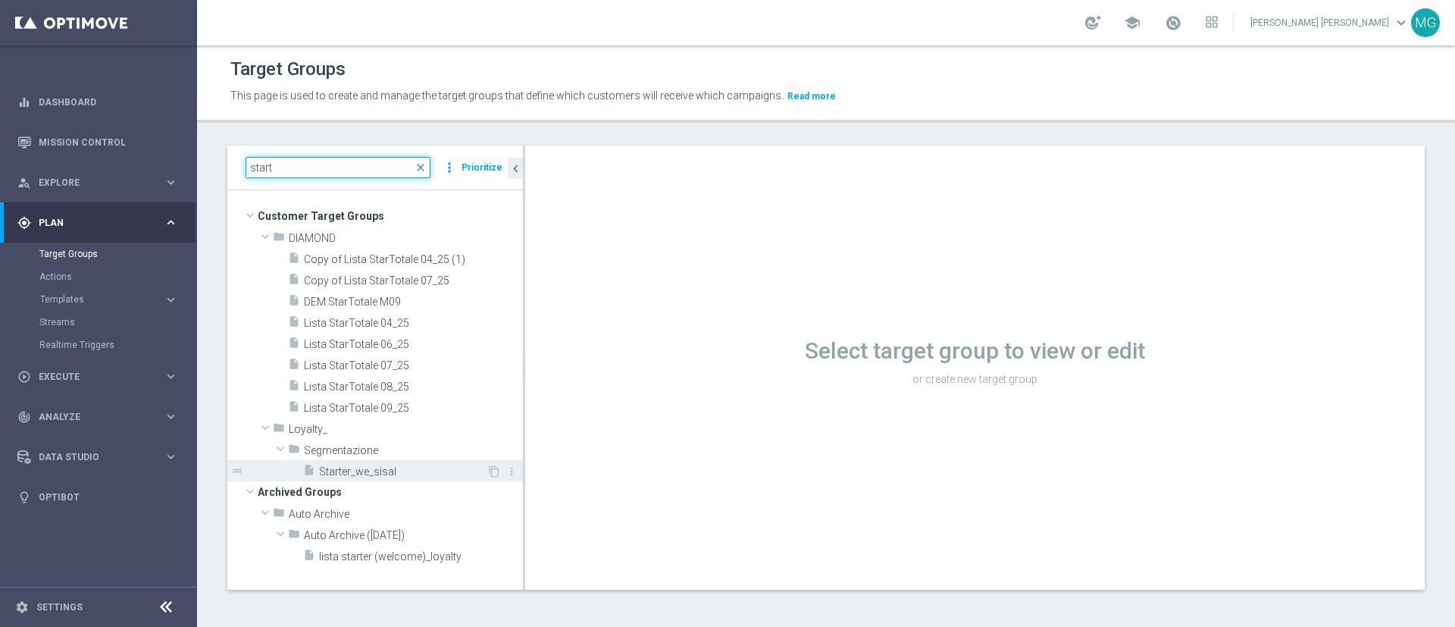
type input "start"
click at [395, 474] on span "Starter_we_sisal" at bounding box center [402, 471] width 167 height 13
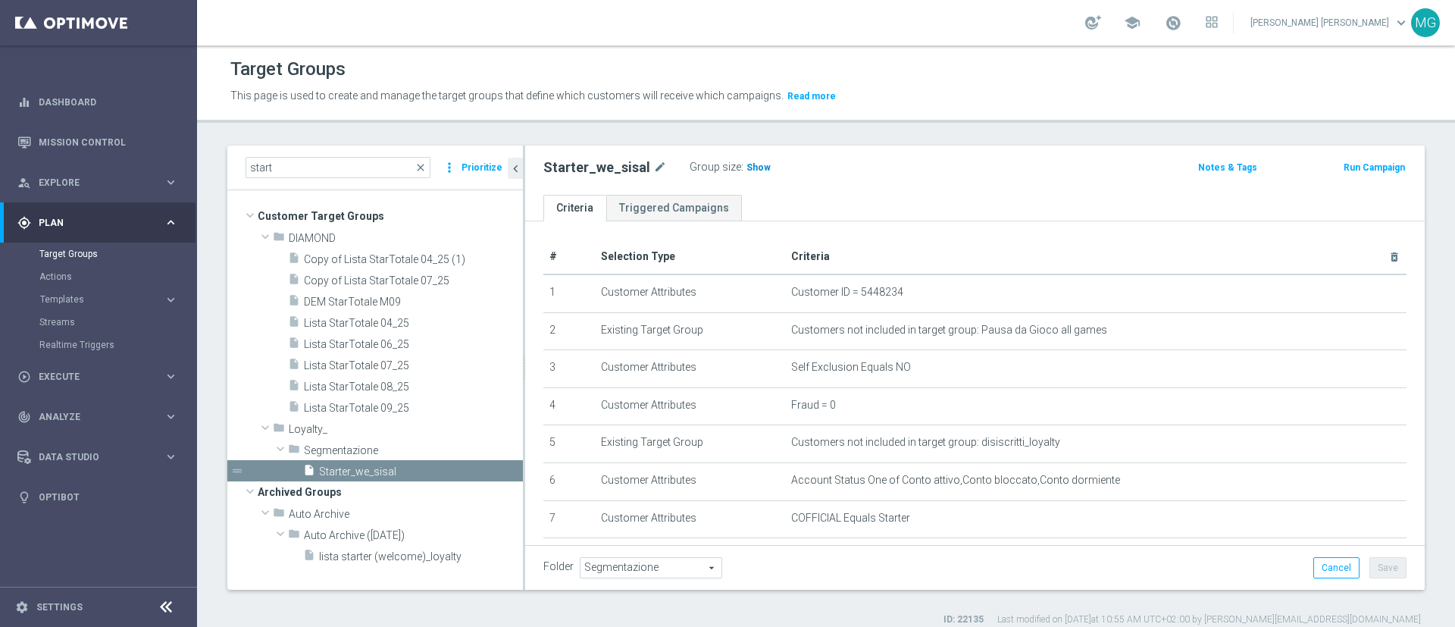
click at [753, 173] on h3 "Show" at bounding box center [758, 167] width 27 height 17
click at [755, 165] on span "64,371" at bounding box center [763, 169] width 32 height 14
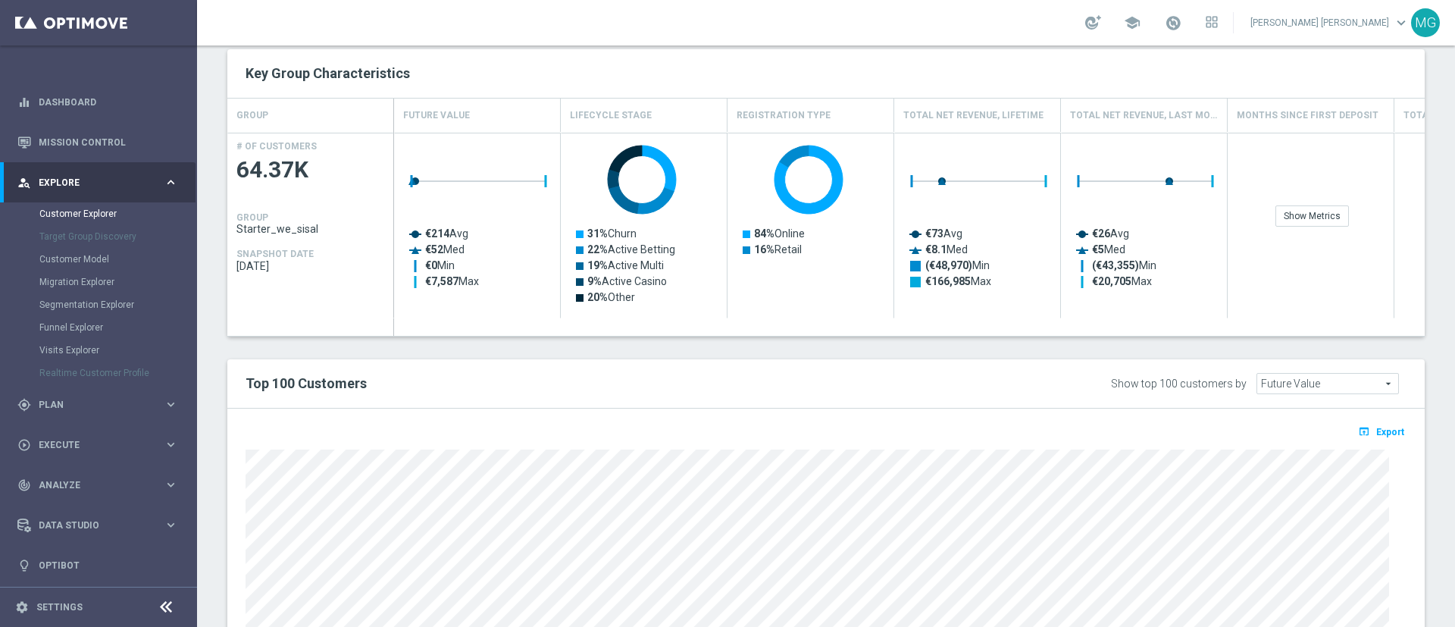
scroll to position [459, 0]
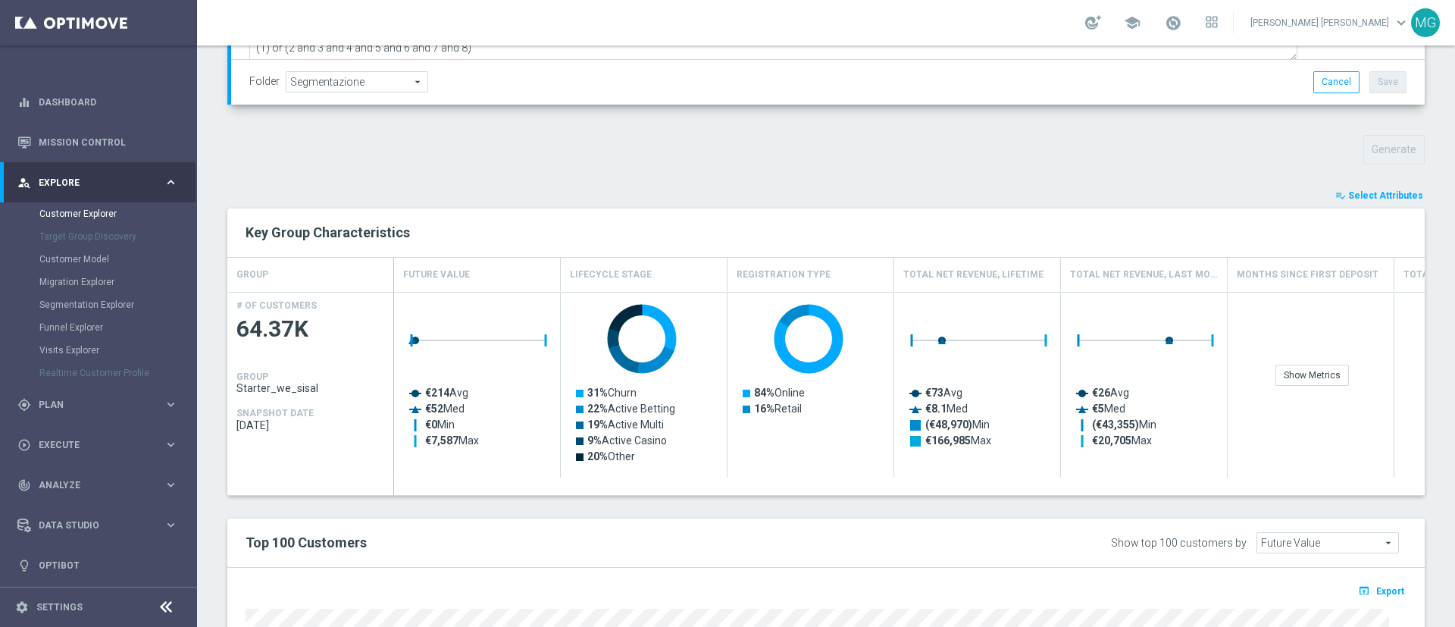
click at [1370, 192] on span "Select Attributes" at bounding box center [1385, 195] width 75 height 11
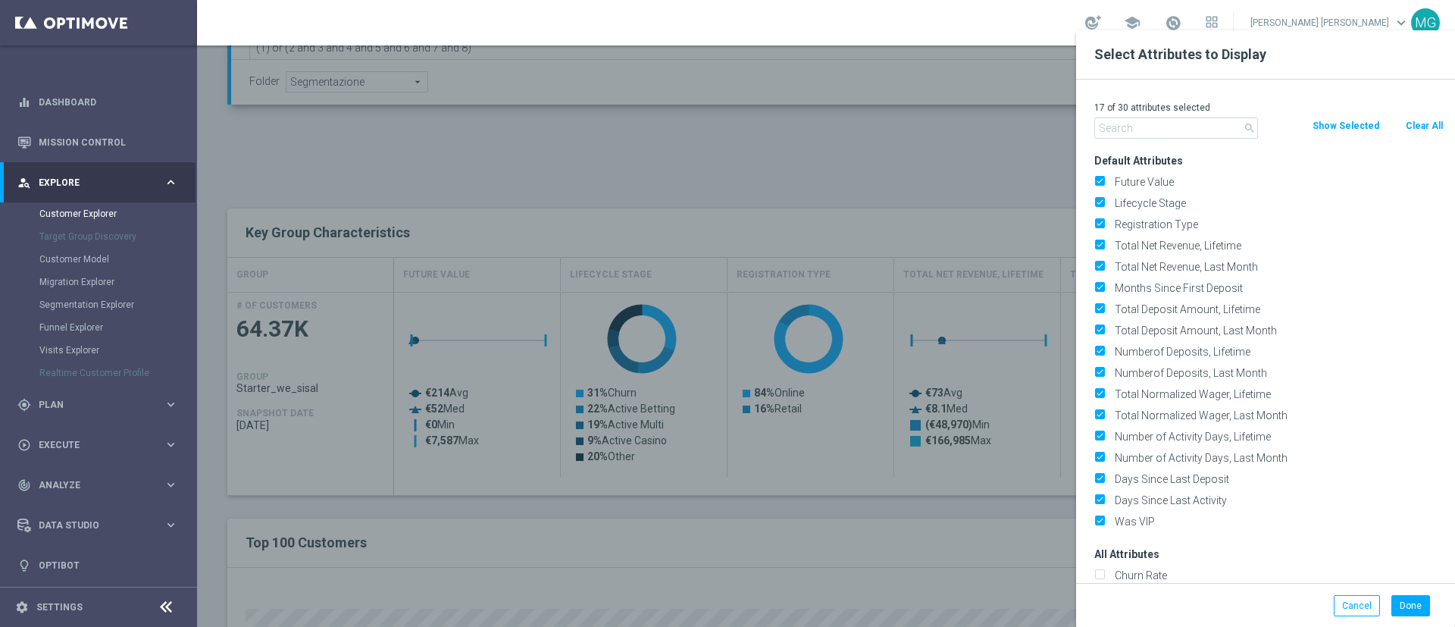
click at [1423, 128] on button "Clear All" at bounding box center [1424, 125] width 40 height 17
checkbox input "false"
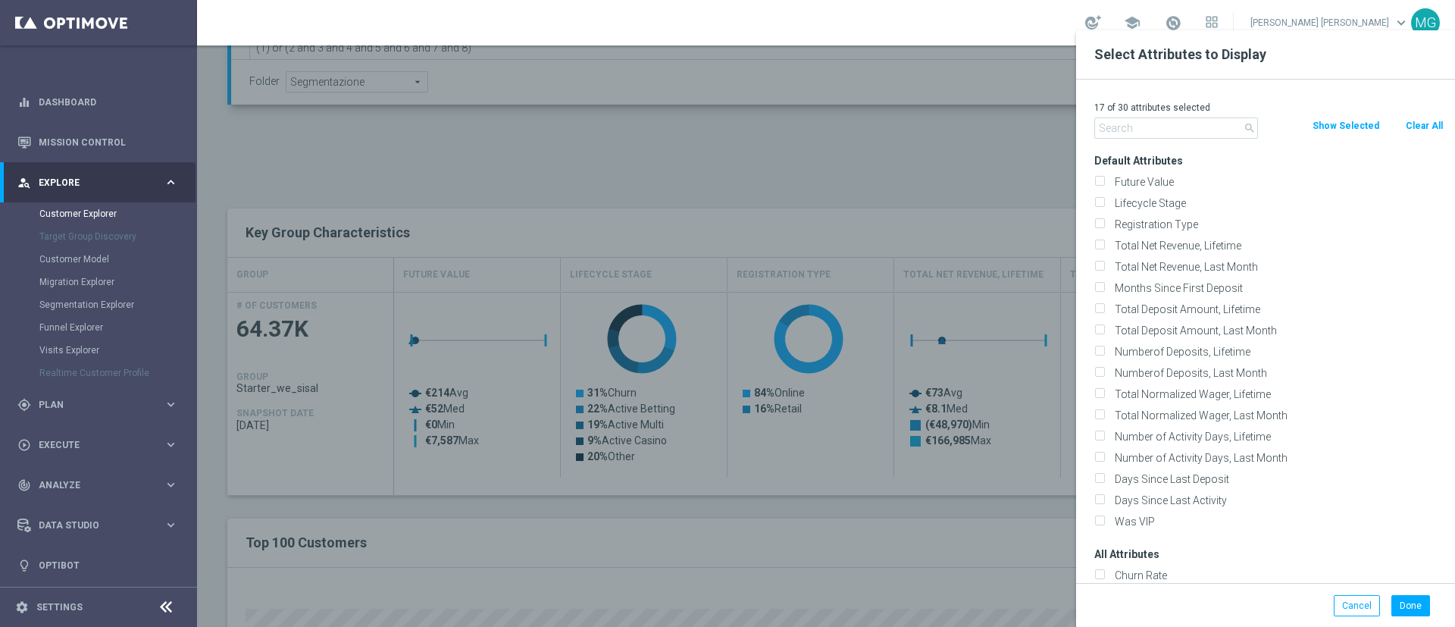
checkbox input "false"
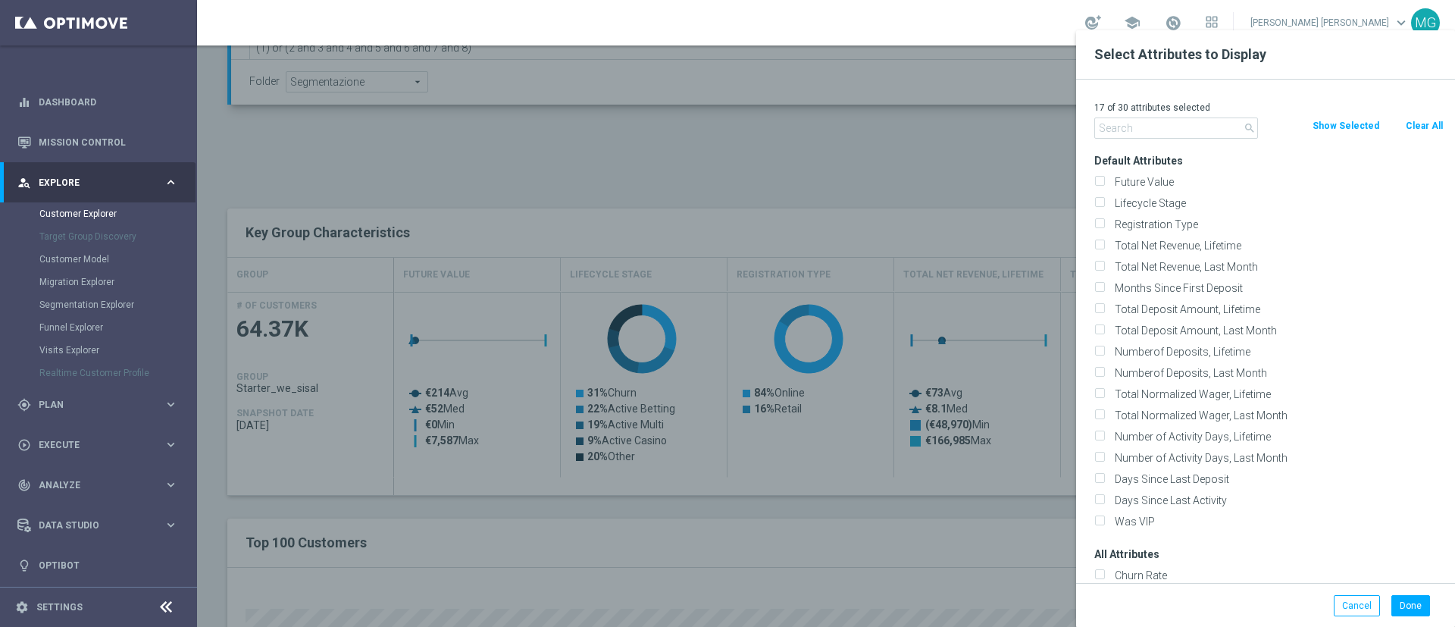
checkbox input "false"
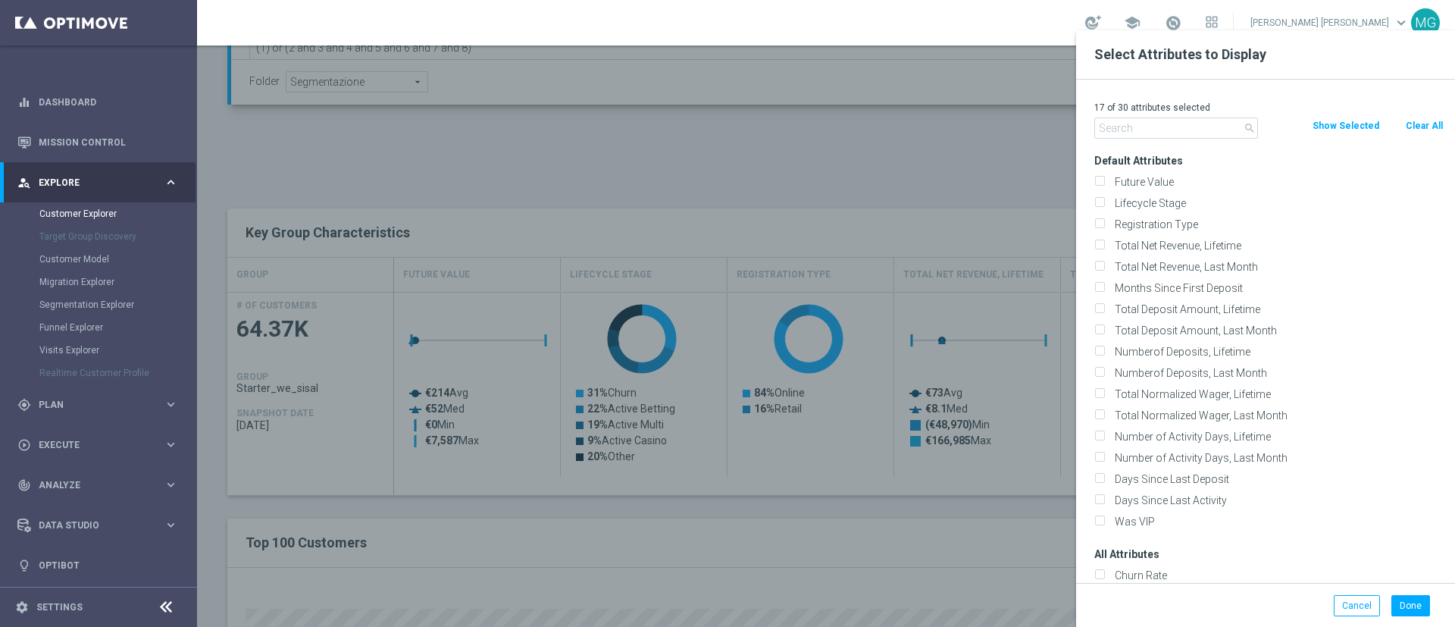
checkbox input "false"
click at [1205, 127] on input "text" at bounding box center [1176, 127] width 164 height 21
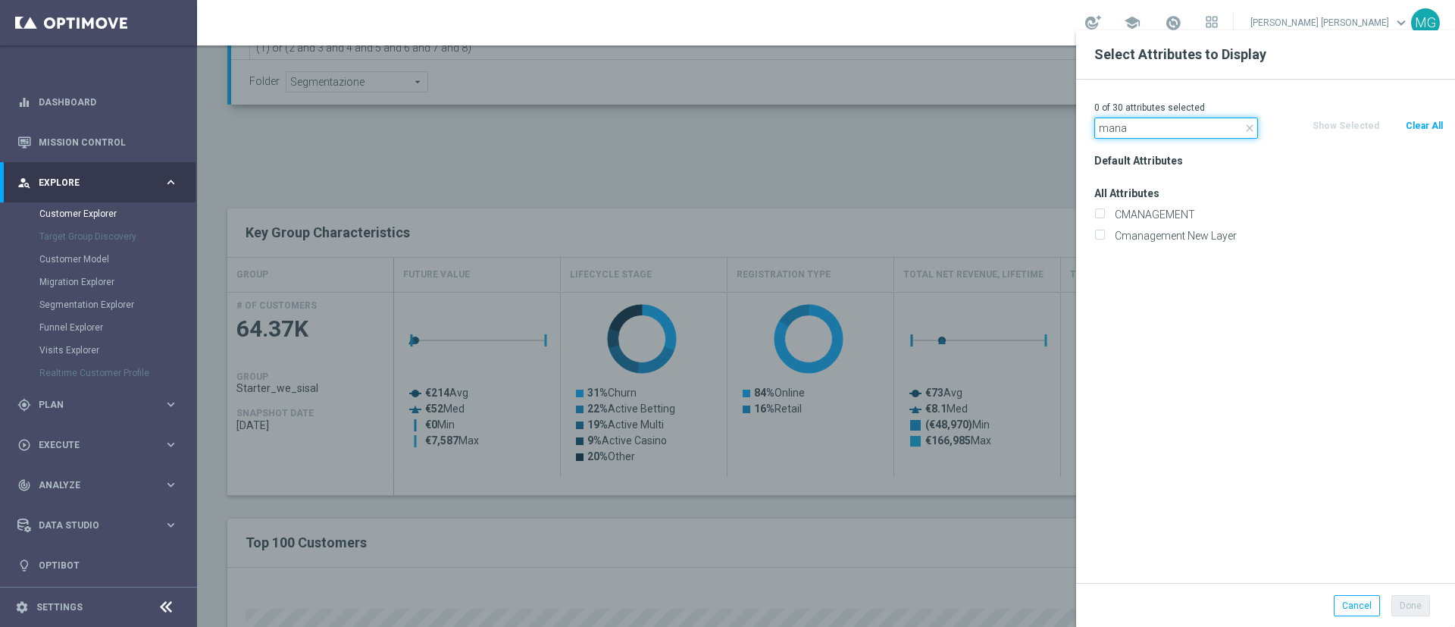
type input "mana"
click at [1176, 206] on div "CMANAGEMENT" at bounding box center [1269, 214] width 372 height 21
click at [1174, 211] on label "CMANAGEMENT" at bounding box center [1276, 215] width 334 height 14
click at [1104, 211] on input "CMANAGEMENT" at bounding box center [1099, 216] width 10 height 10
checkbox input "true"
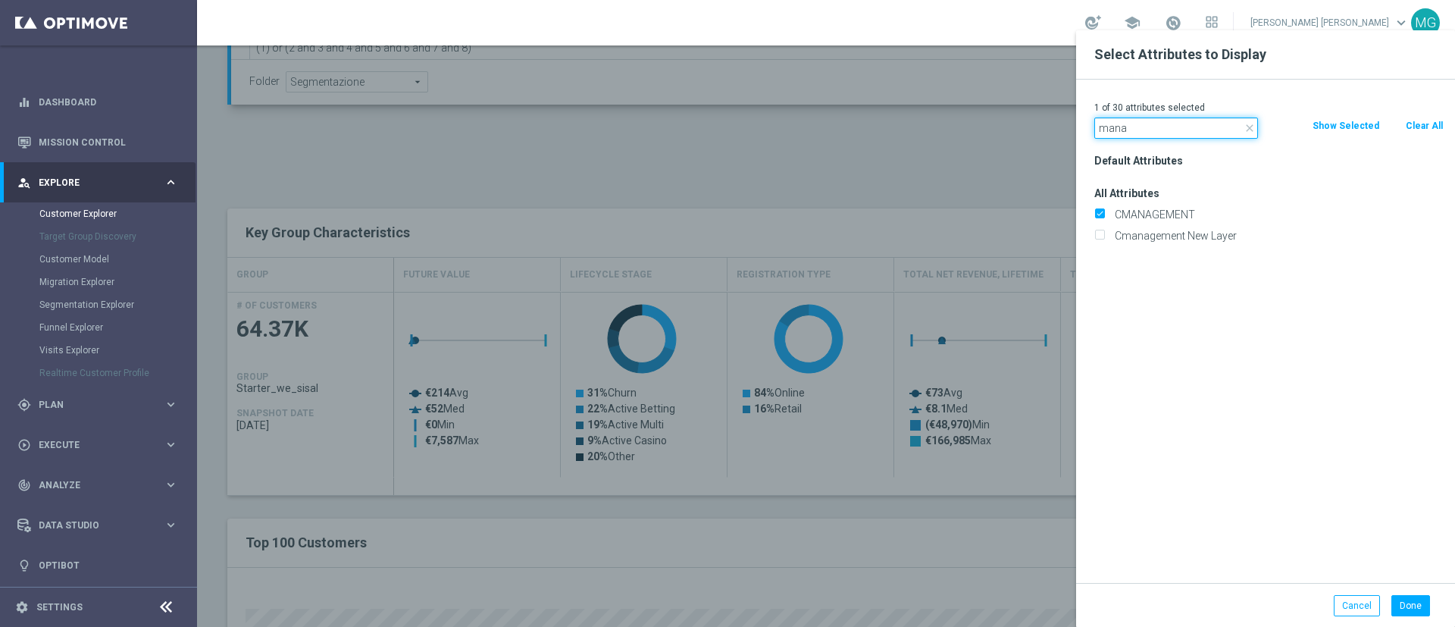
drag, startPoint x: 1132, startPoint y: 123, endPoint x: 1105, endPoint y: 127, distance: 26.8
click at [1113, 127] on input "mana" at bounding box center [1176, 127] width 164 height 21
click at [1087, 127] on div "close mana" at bounding box center [1176, 127] width 186 height 21
click at [1169, 131] on input "mana" at bounding box center [1176, 127] width 164 height 21
type input "m"
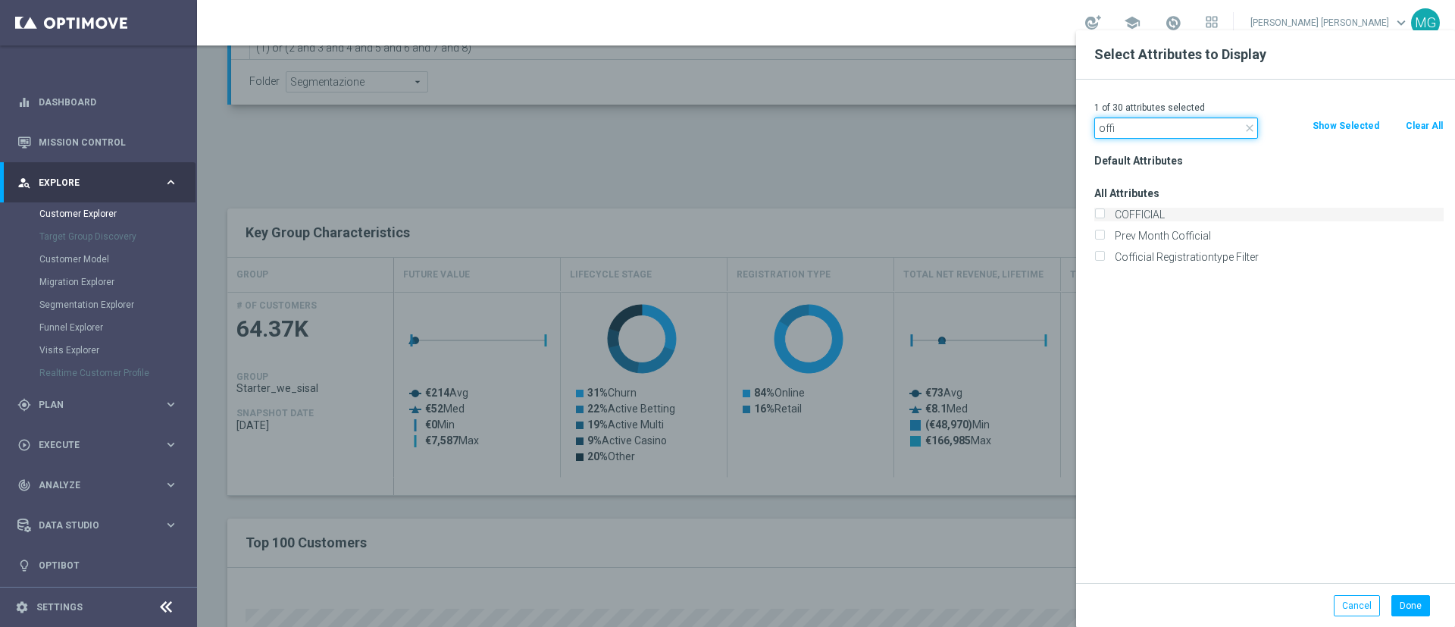
type input "offi"
click at [1151, 211] on label "COFFICIAL" at bounding box center [1276, 215] width 334 height 14
click at [1104, 211] on input "COFFICIAL" at bounding box center [1099, 216] width 10 height 10
checkbox input "true"
click at [1410, 608] on button "Done" at bounding box center [1410, 605] width 39 height 21
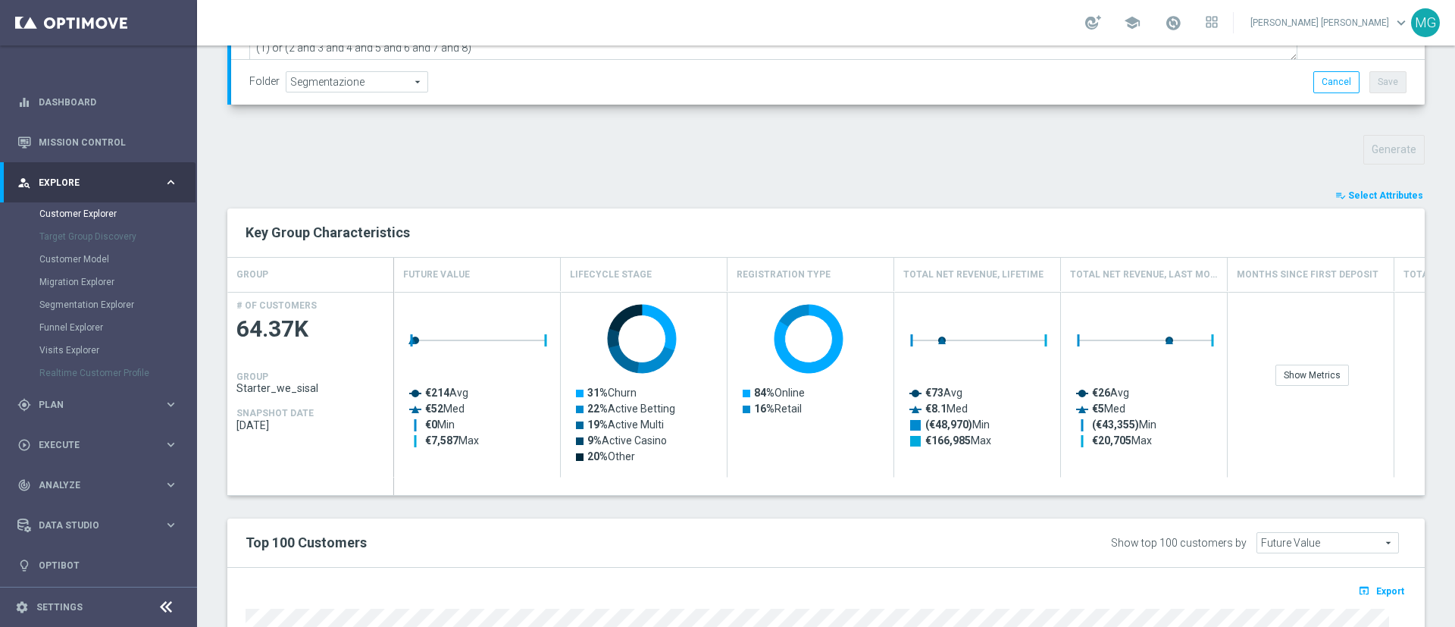
type input "Search"
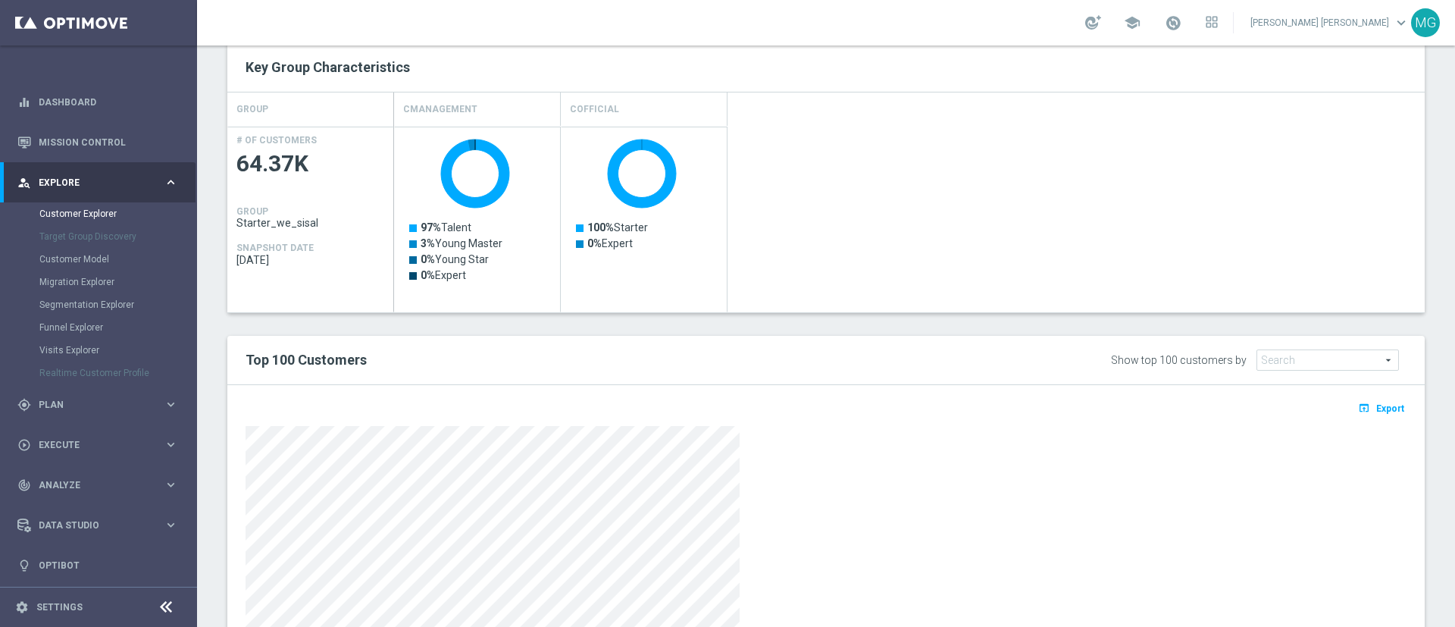
scroll to position [625, 0]
click at [1376, 405] on span "Export" at bounding box center [1390, 407] width 28 height 11
click at [86, 405] on span "Plan" at bounding box center [101, 404] width 125 height 9
click at [78, 290] on accordion "Templates keyboard_arrow_right Optimail OptiMobile In-App OptiMobile Push Optip…" at bounding box center [117, 299] width 156 height 23
click at [73, 301] on span "Templates" at bounding box center [94, 299] width 108 height 9
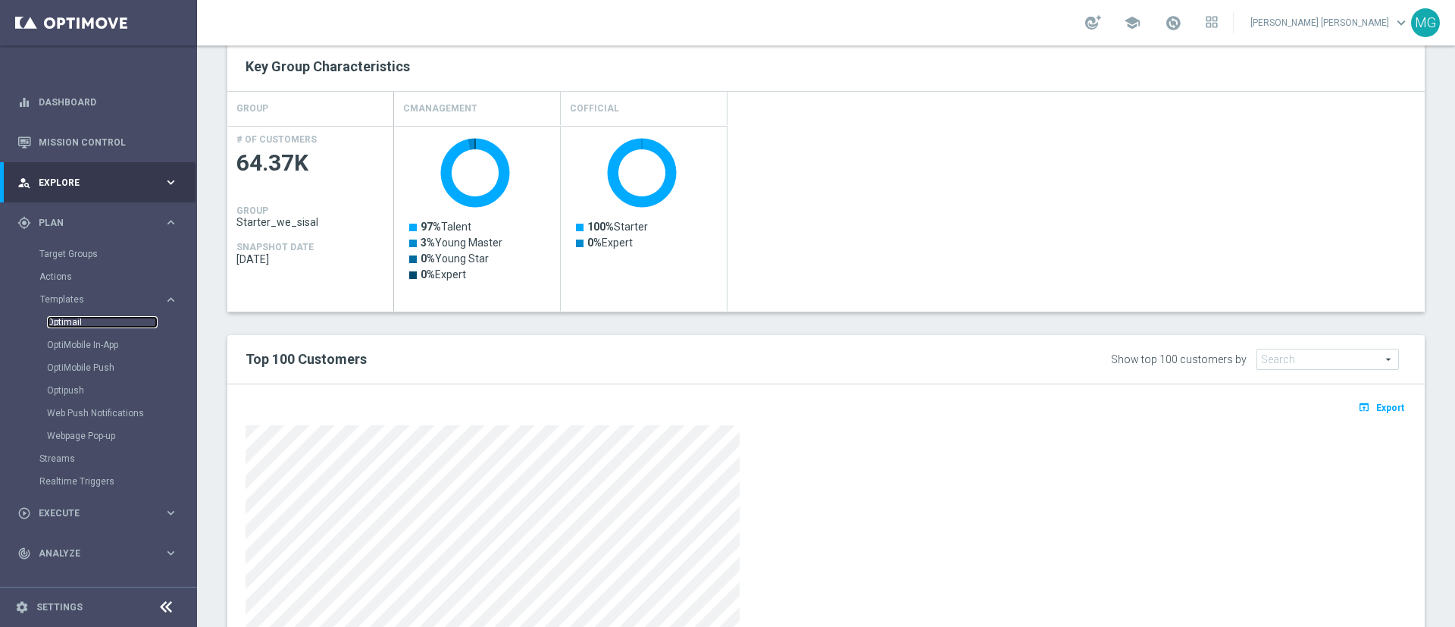
click at [73, 321] on link "Optimail" at bounding box center [102, 322] width 111 height 12
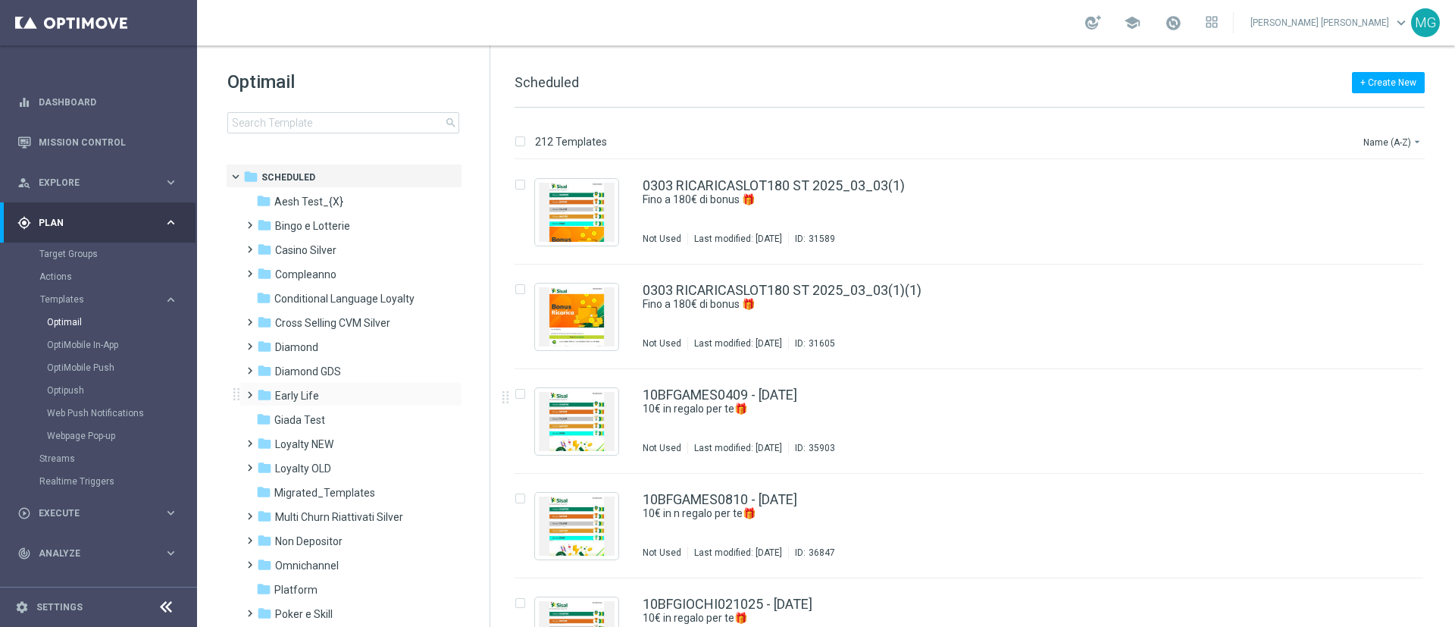
click at [327, 382] on div "folder Early Life more_vert" at bounding box center [350, 394] width 223 height 24
click at [305, 392] on span "Early Life" at bounding box center [297, 396] width 44 height 14
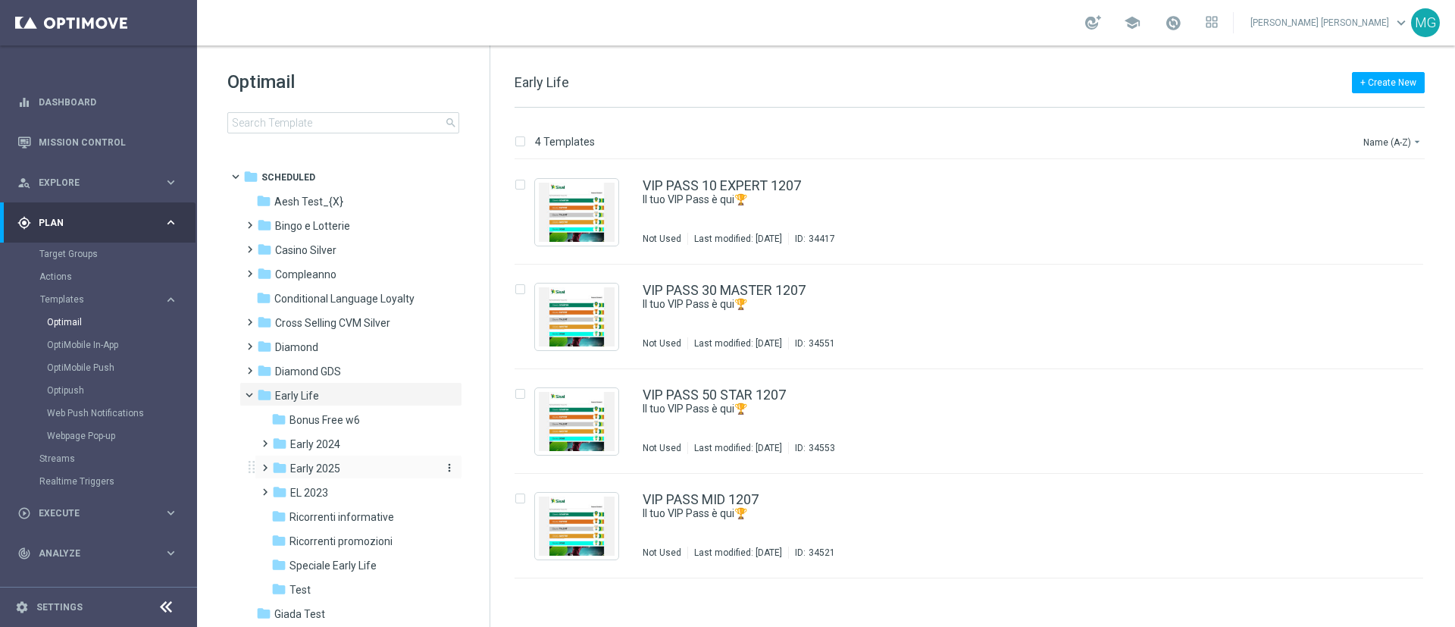
click at [338, 464] on span "Early 2025" at bounding box center [315, 468] width 50 height 14
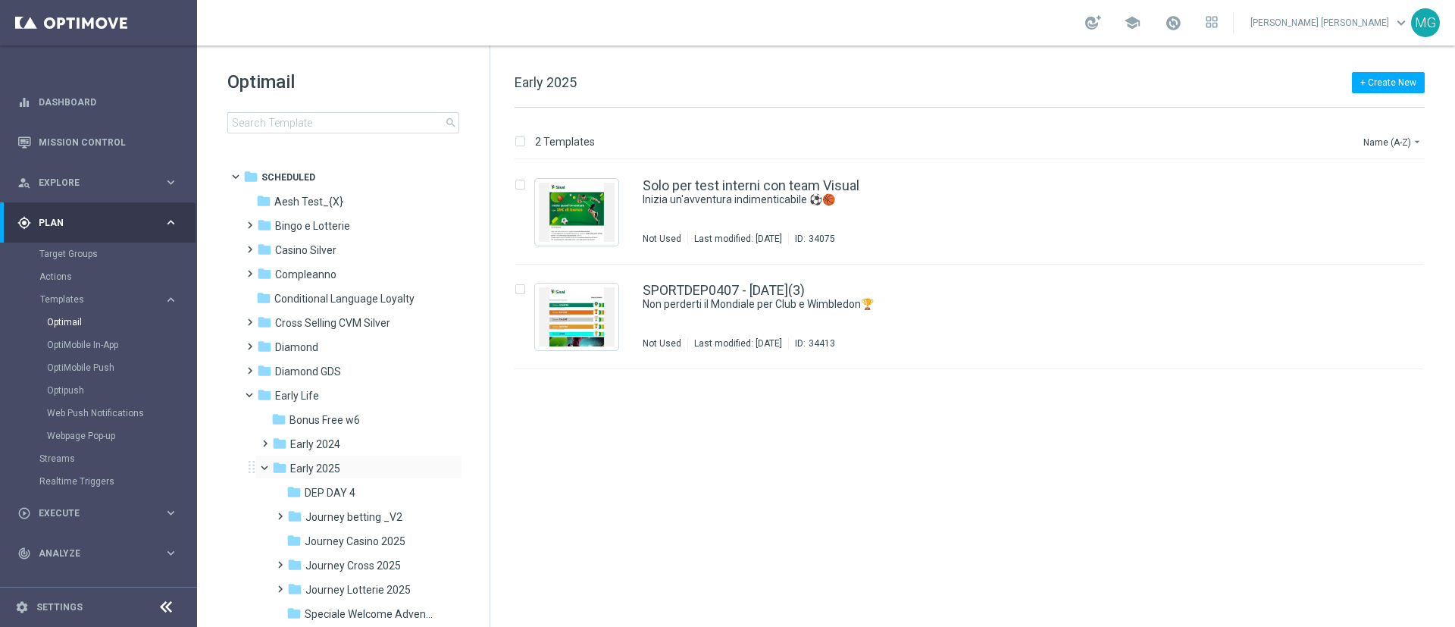
scroll to position [134, 0]
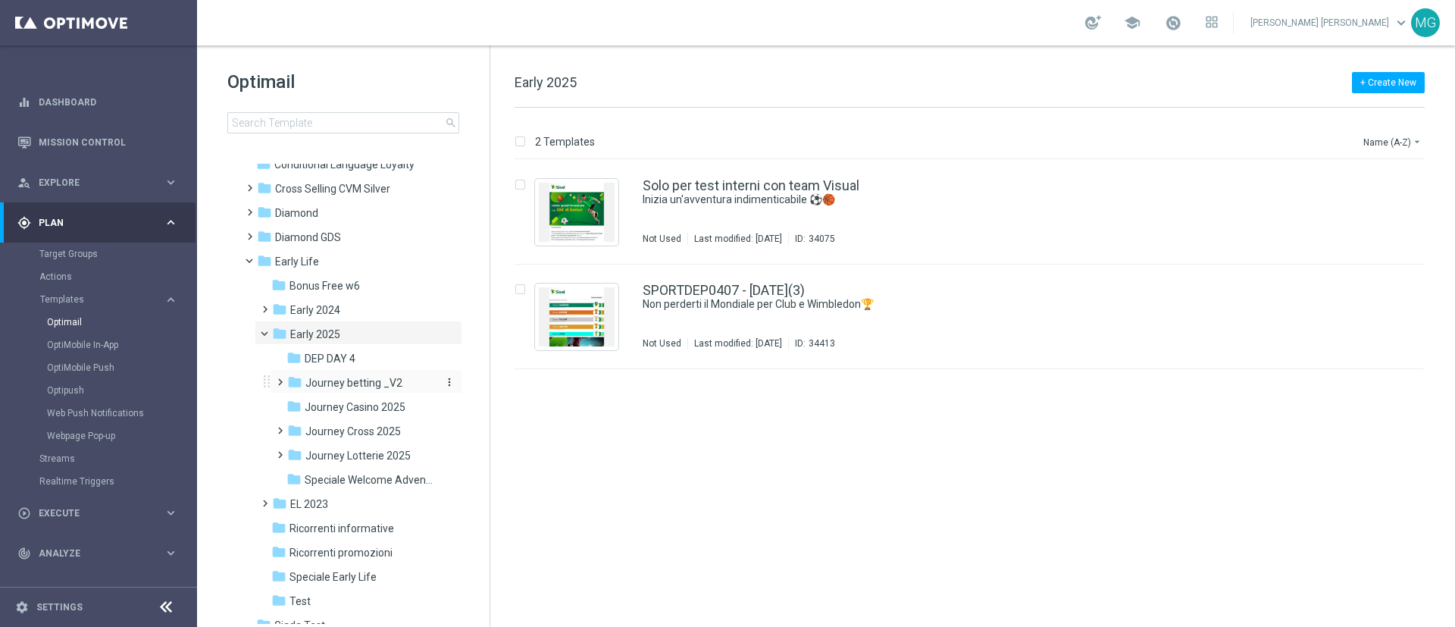
click at [327, 383] on span "Journey betting _V2" at bounding box center [353, 383] width 97 height 14
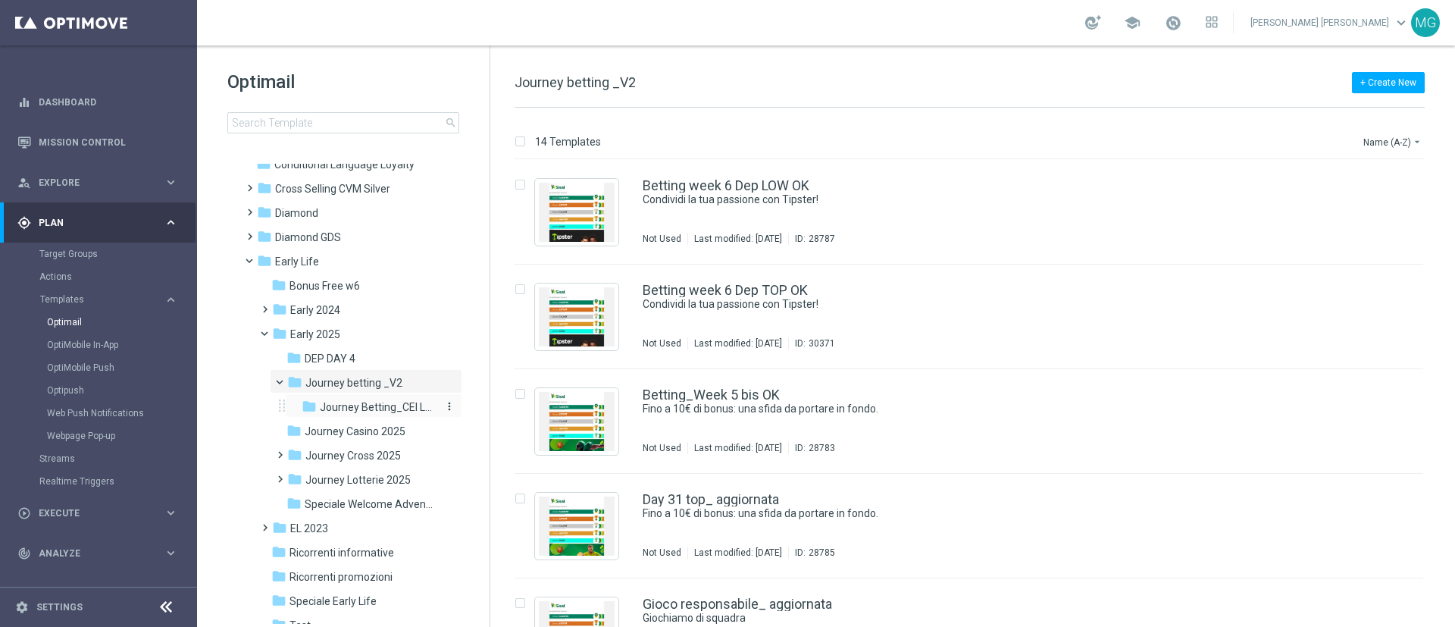
click at [337, 406] on span "Journey Betting_CEI LOW" at bounding box center [379, 407] width 118 height 14
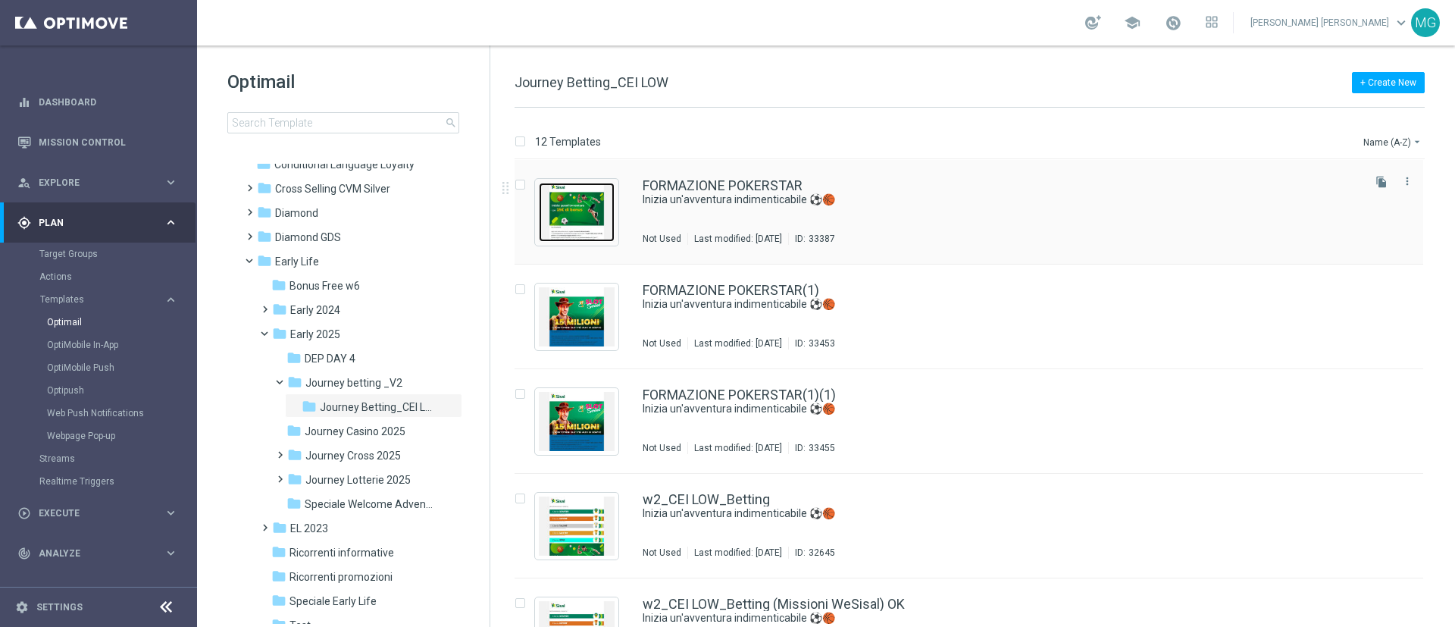
click at [588, 224] on img "Press SPACE to select this row." at bounding box center [577, 212] width 76 height 59
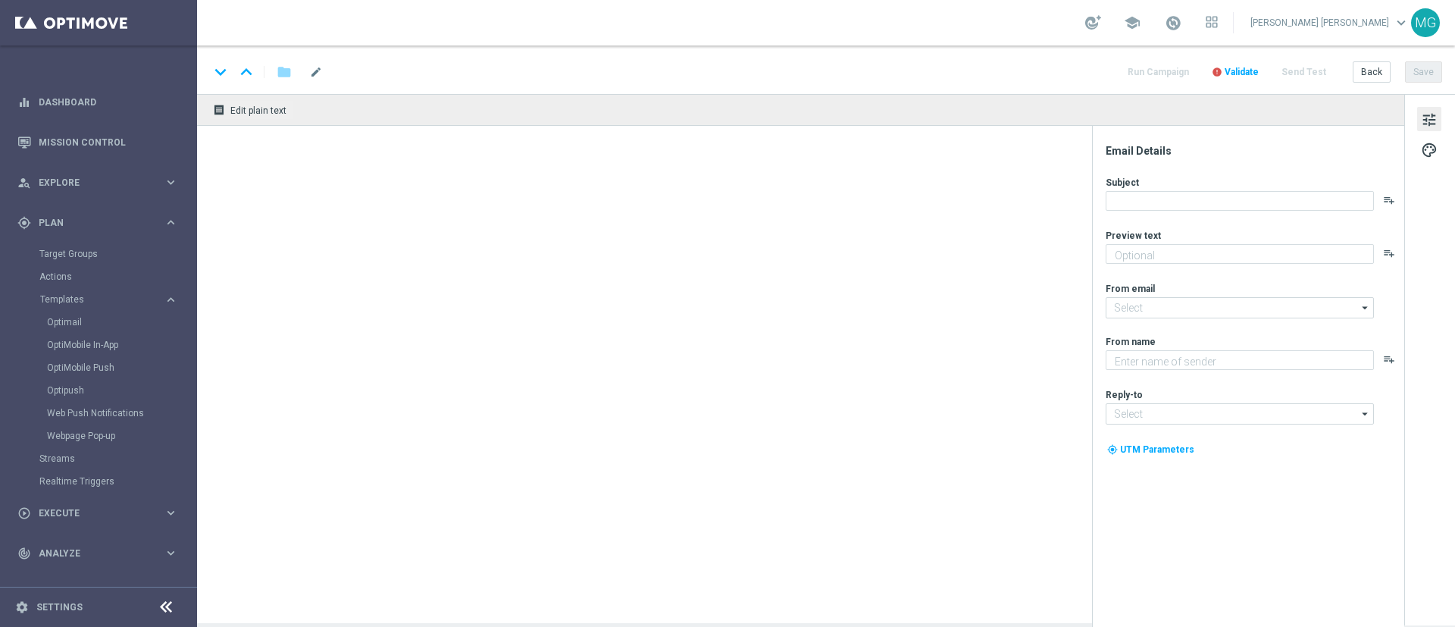
type textarea "Per te fino a 15€ di bonus con una promo esclusiva"
type input "newsletter@comunicazioni.sisal.it"
type textarea "Sisal"
type input "info@sisal.it"
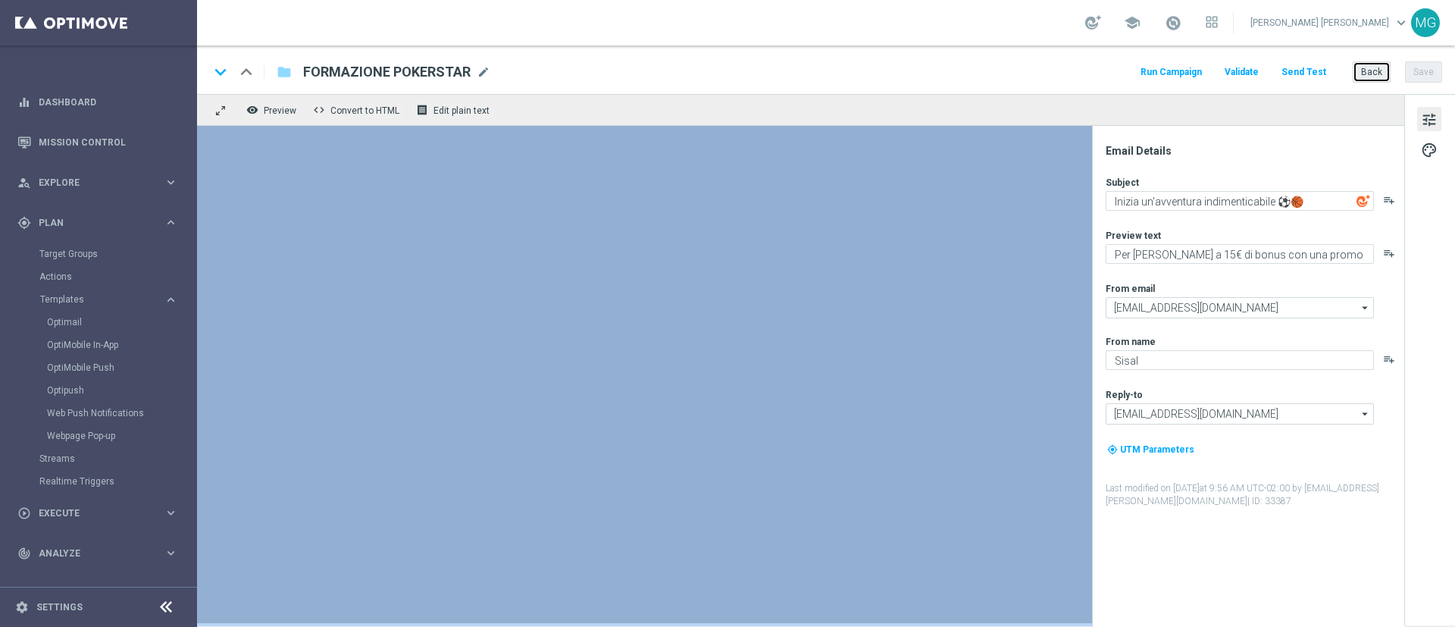
click at [1374, 76] on button "Back" at bounding box center [1371, 71] width 38 height 21
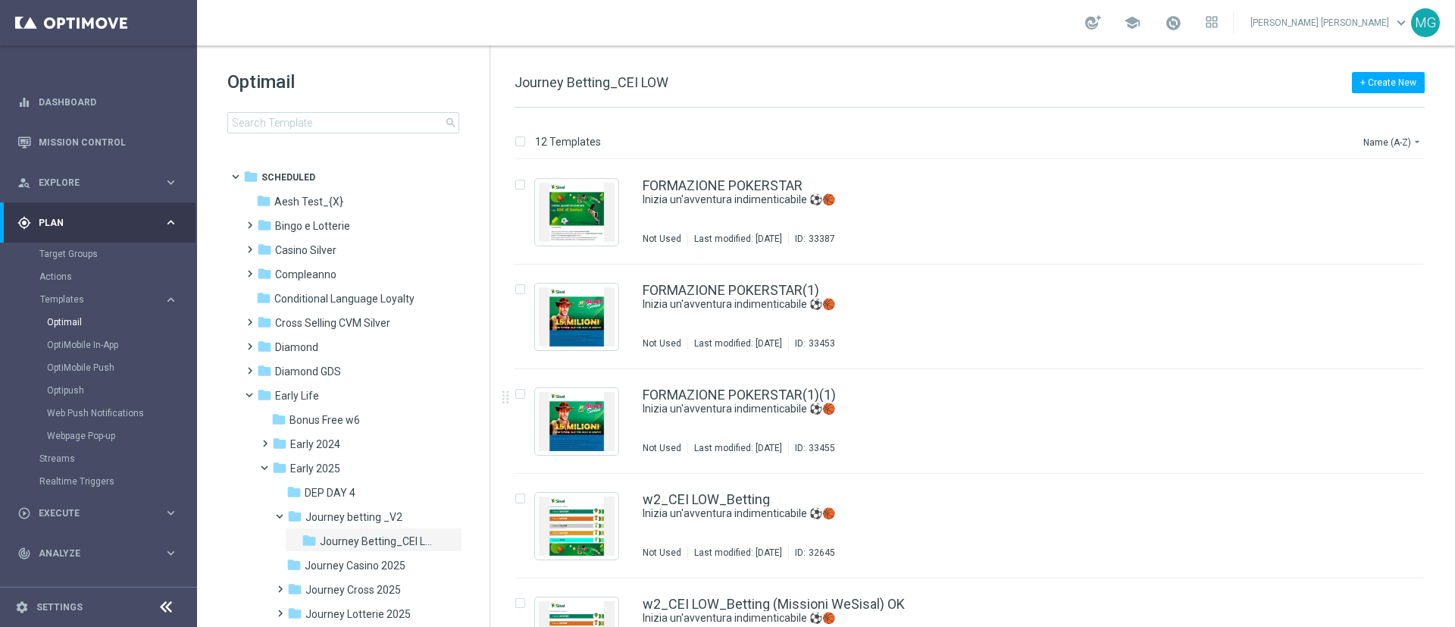
scroll to position [140, 0]
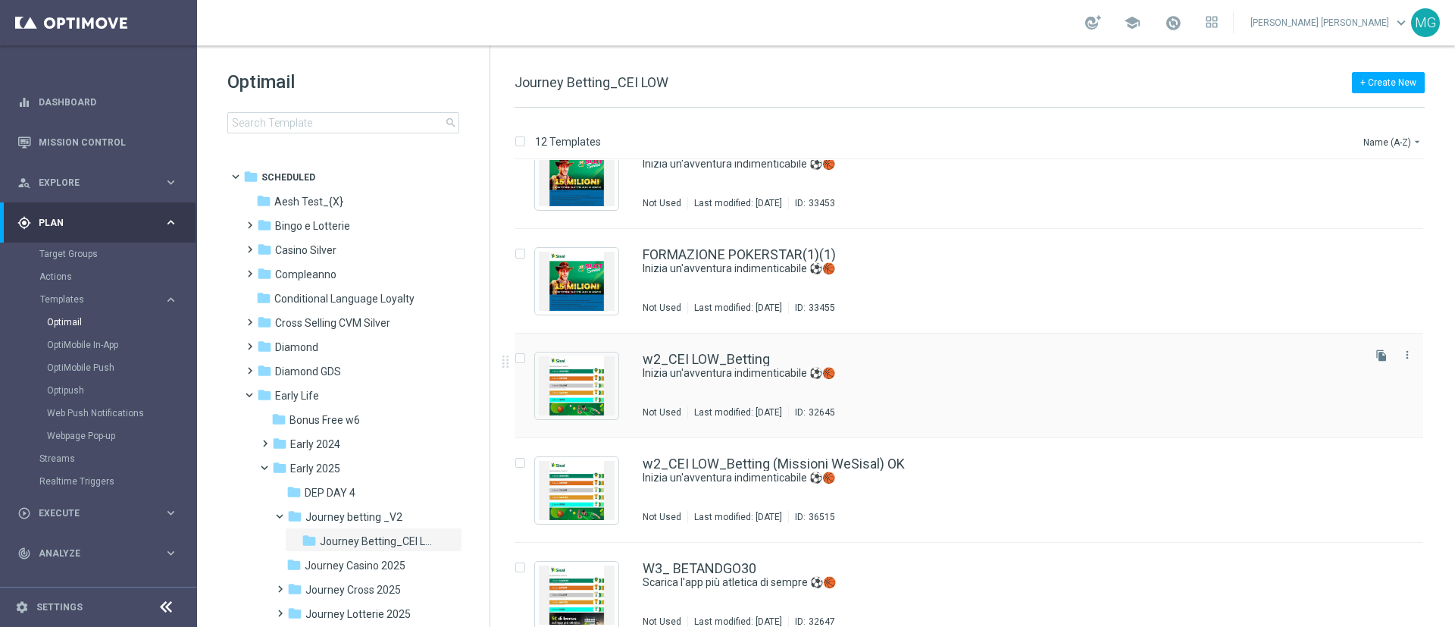
click at [615, 380] on div "Press SPACE to select this row." at bounding box center [576, 385] width 83 height 67
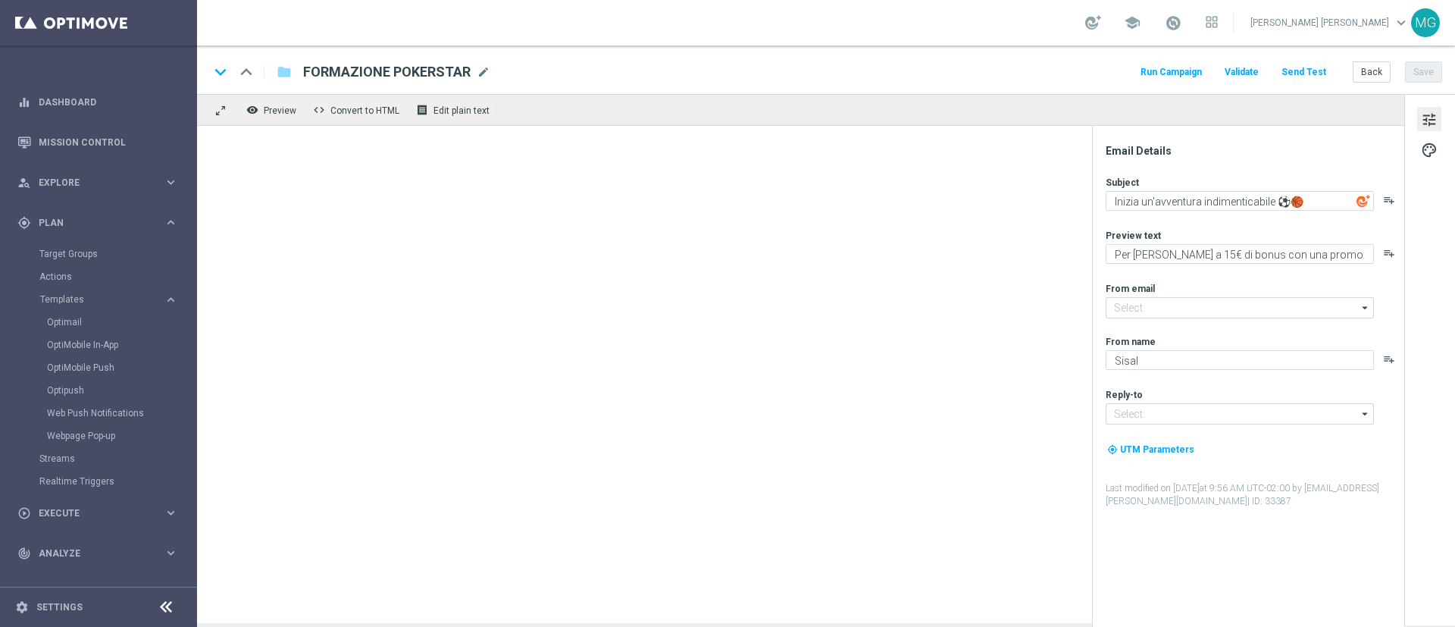
type input "newsletter@comunicazioni.sisal.it"
type input "info@sisal.it"
click at [746, 456] on div at bounding box center [800, 374] width 1207 height 497
